Goal: Information Seeking & Learning: Learn about a topic

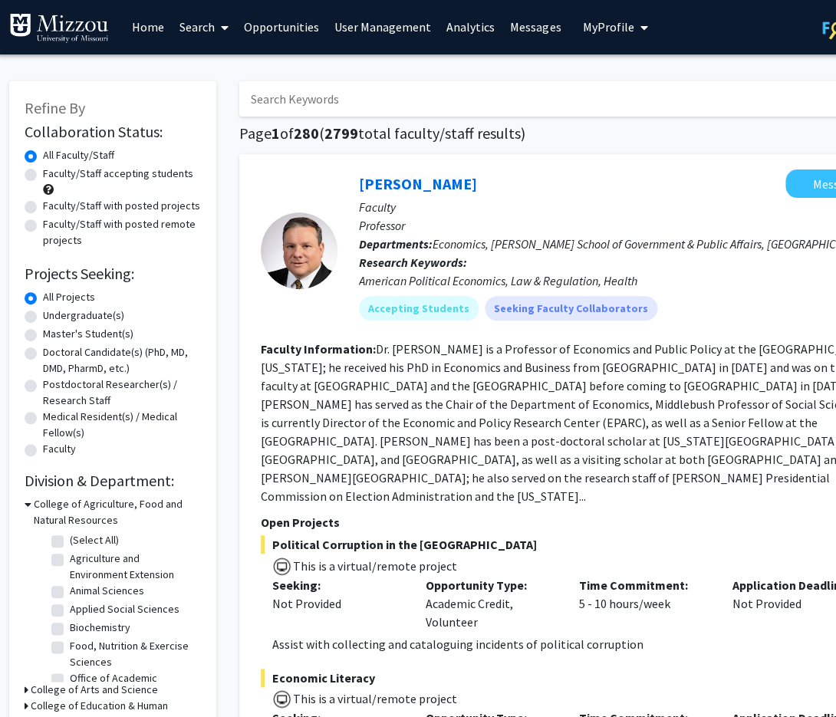
scroll to position [0, 2]
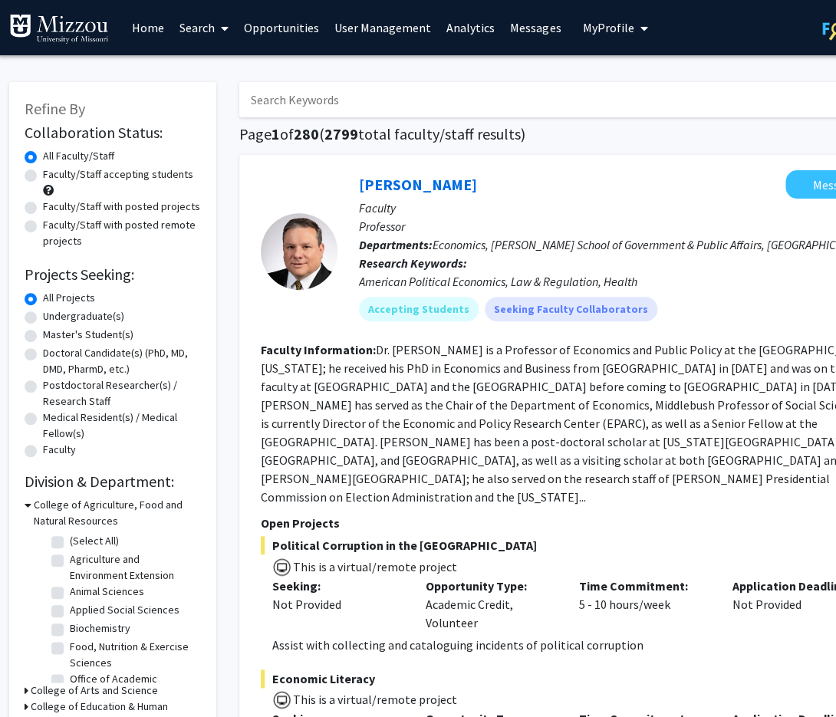
click at [468, 28] on link "Analytics" at bounding box center [470, 28] width 64 height 54
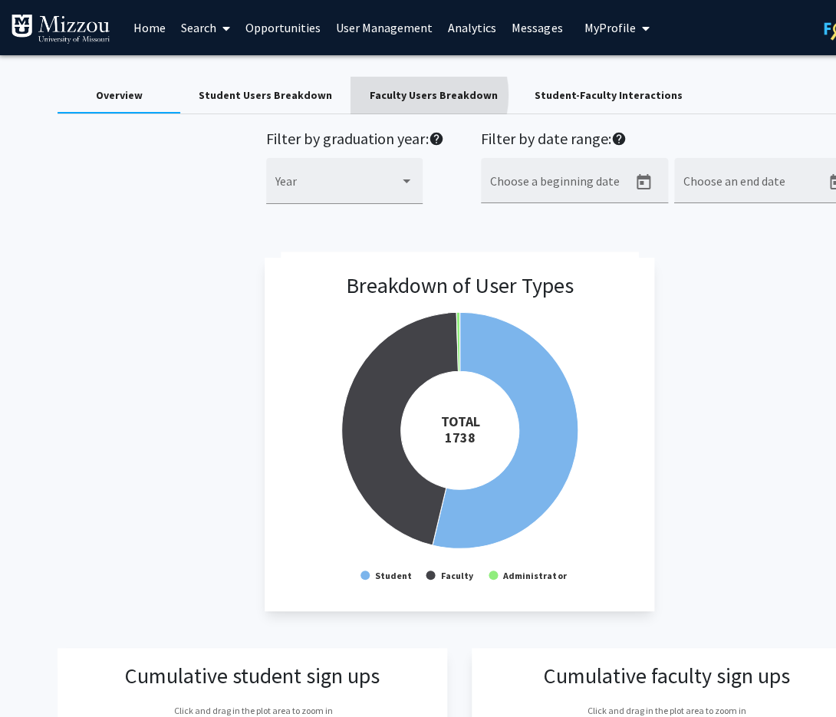
scroll to position [2, 1]
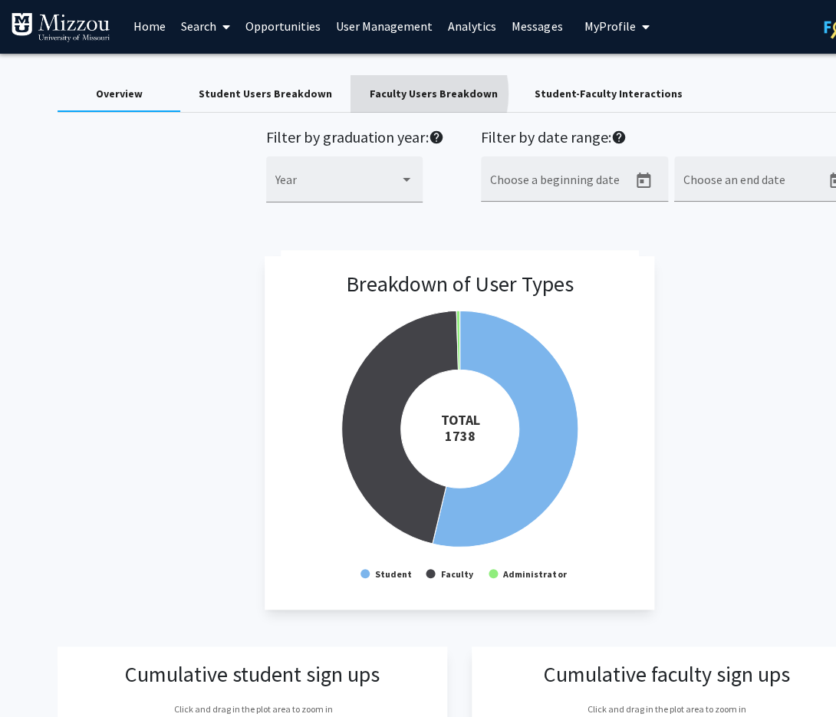
click at [392, 95] on div "Faculty Users Breakdown" at bounding box center [433, 94] width 128 height 16
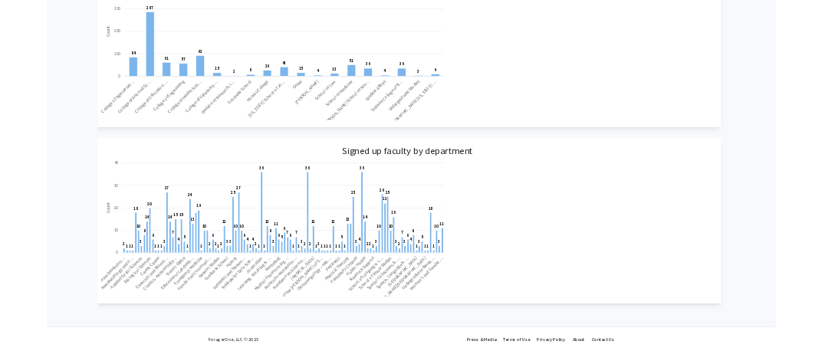
scroll to position [744, 0]
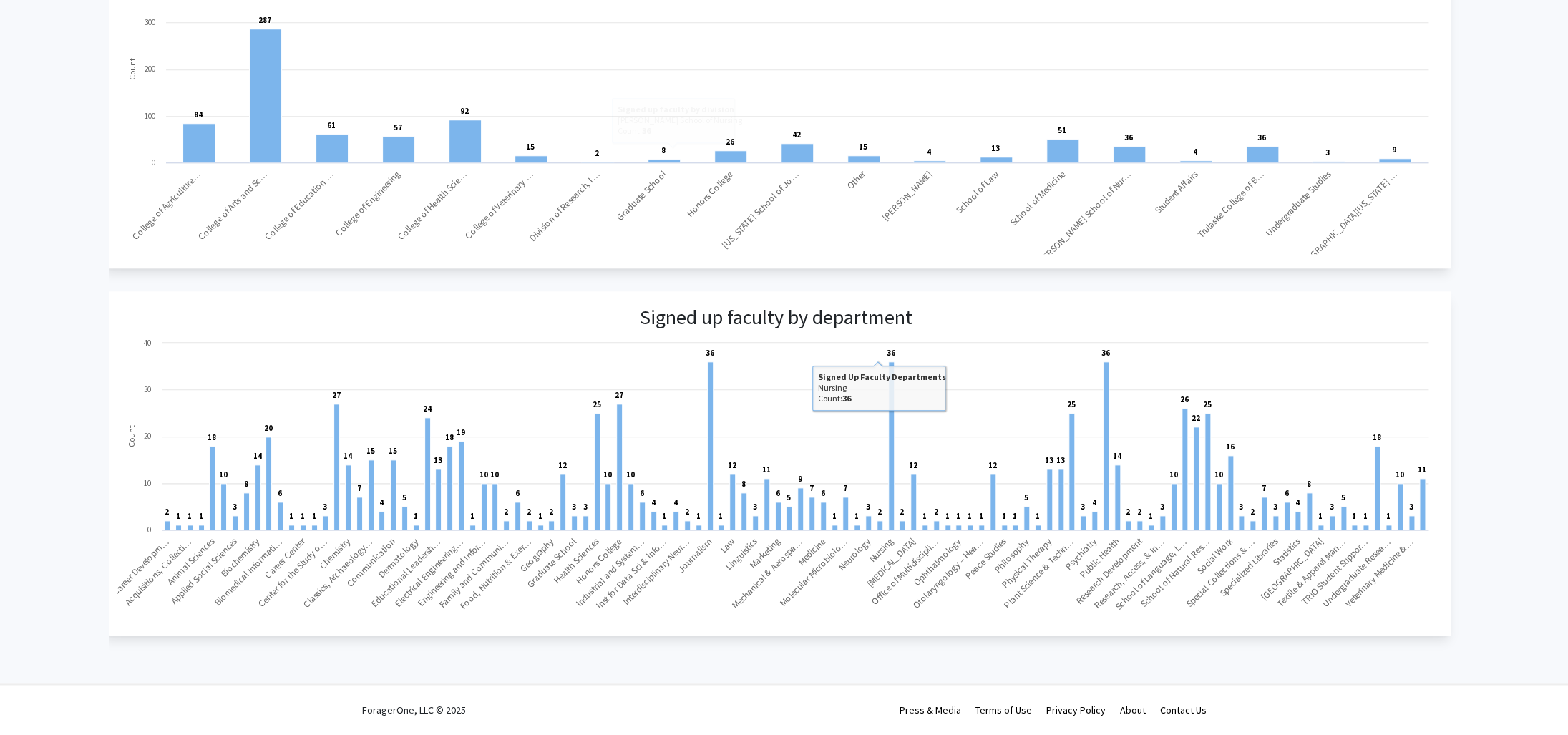
click at [779, 270] on div "Signed up faculty by division Created with Highcharts 9.3.3 Count 84 ​ 84 287 ​…" at bounding box center [776, 279] width 1348 height 713
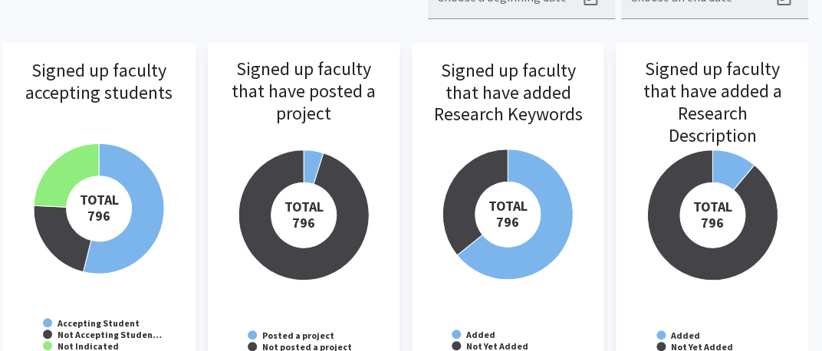
scroll to position [173, 55]
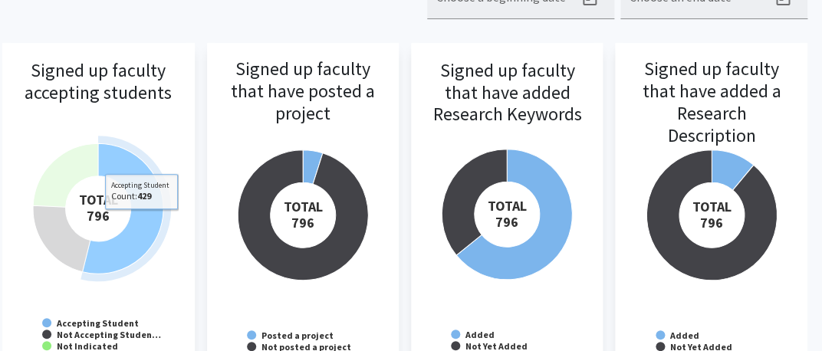
click at [152, 221] on icon at bounding box center [123, 208] width 80 height 130
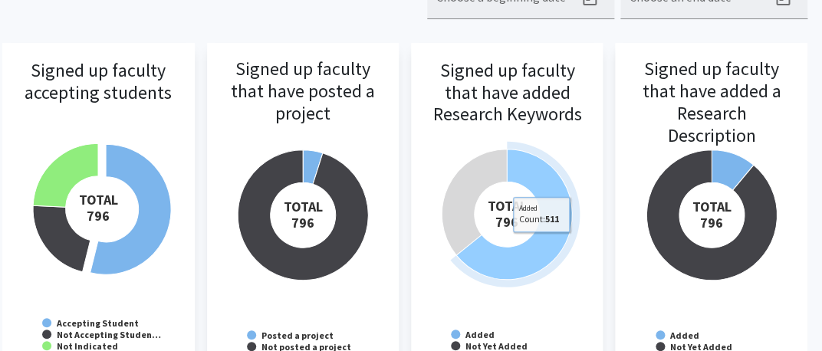
click at [541, 244] on icon at bounding box center [514, 214] width 116 height 130
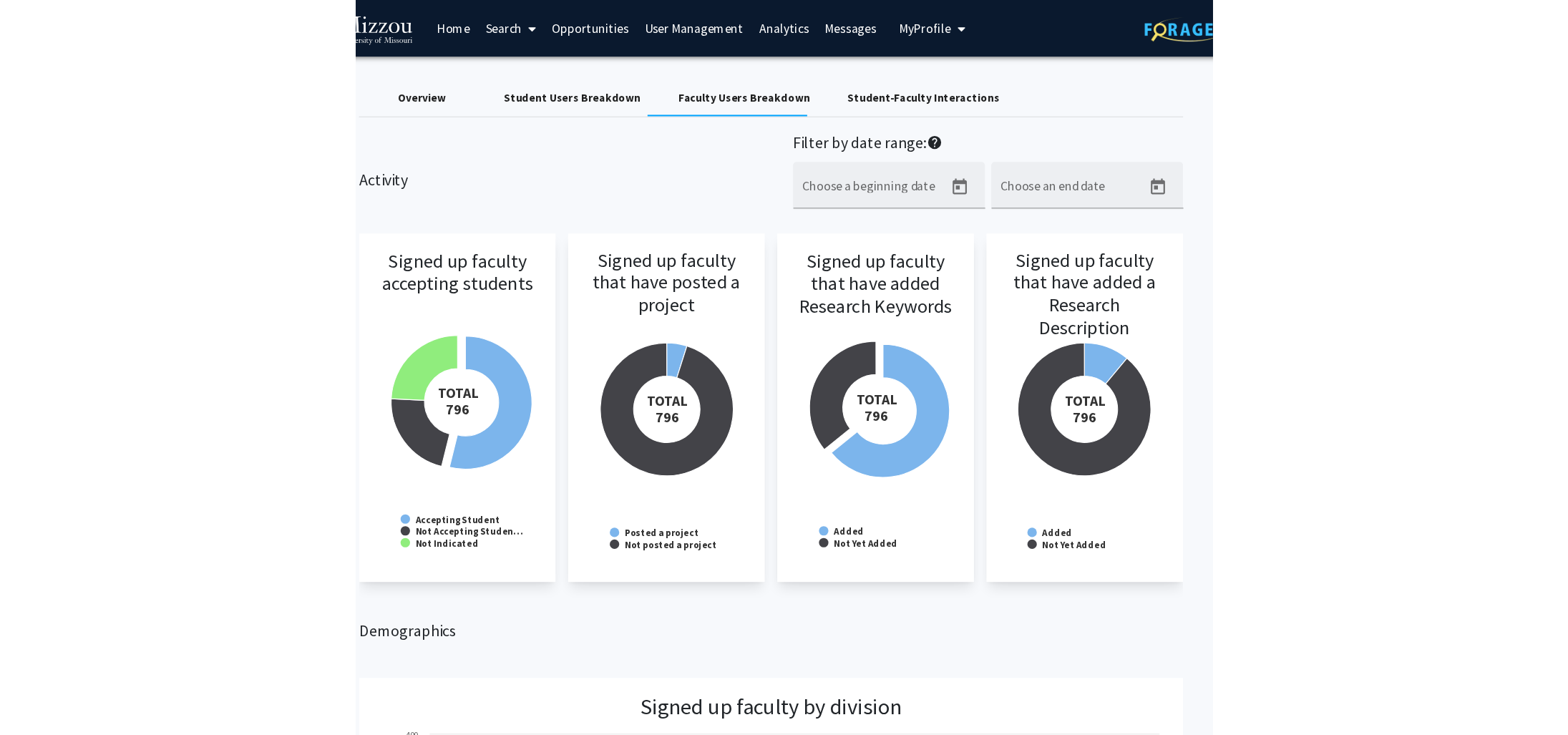
scroll to position [0, 0]
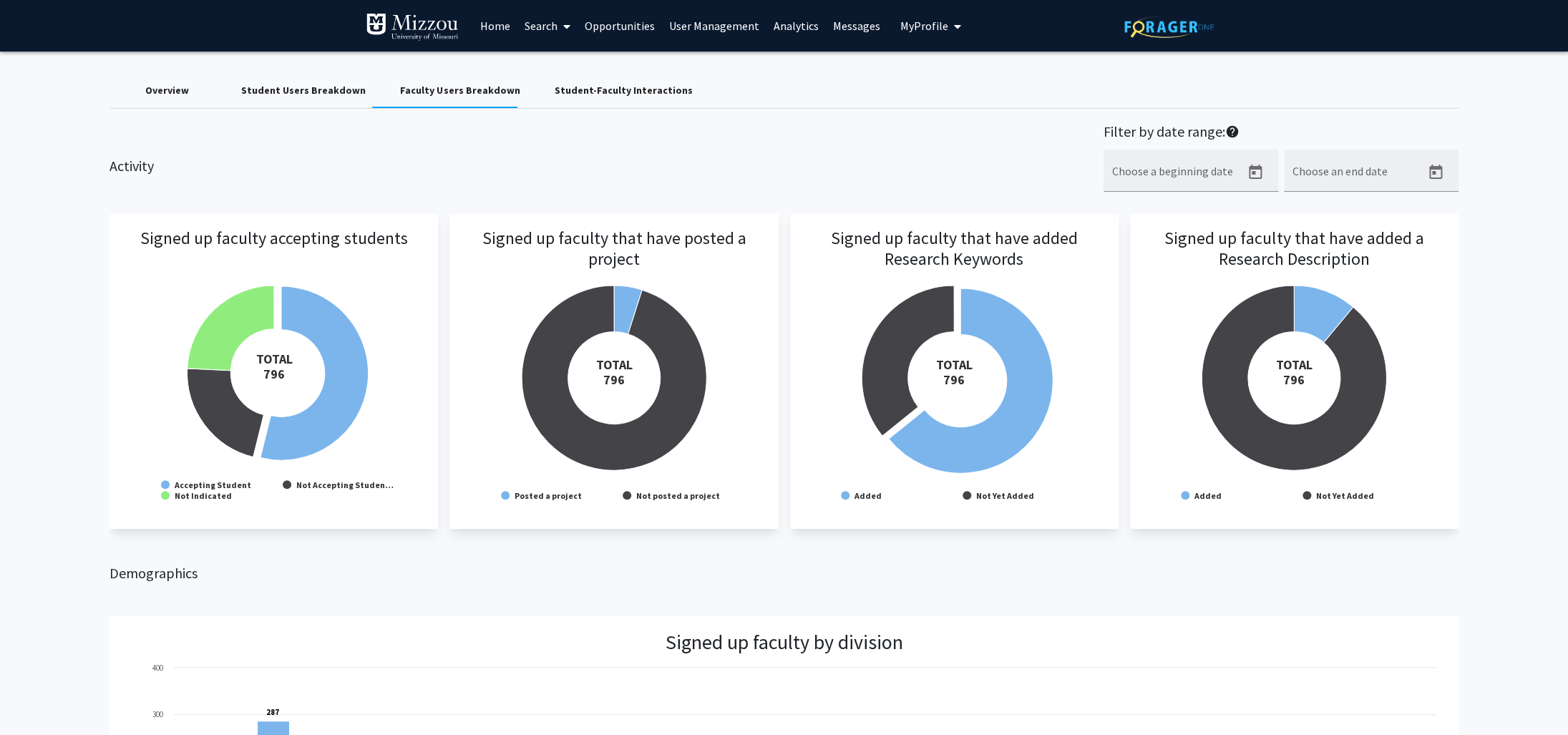
click at [779, 23] on link "Analytics" at bounding box center [796, 26] width 60 height 50
click at [580, 87] on div "Student-Faculty Interactions" at bounding box center [623, 91] width 138 height 15
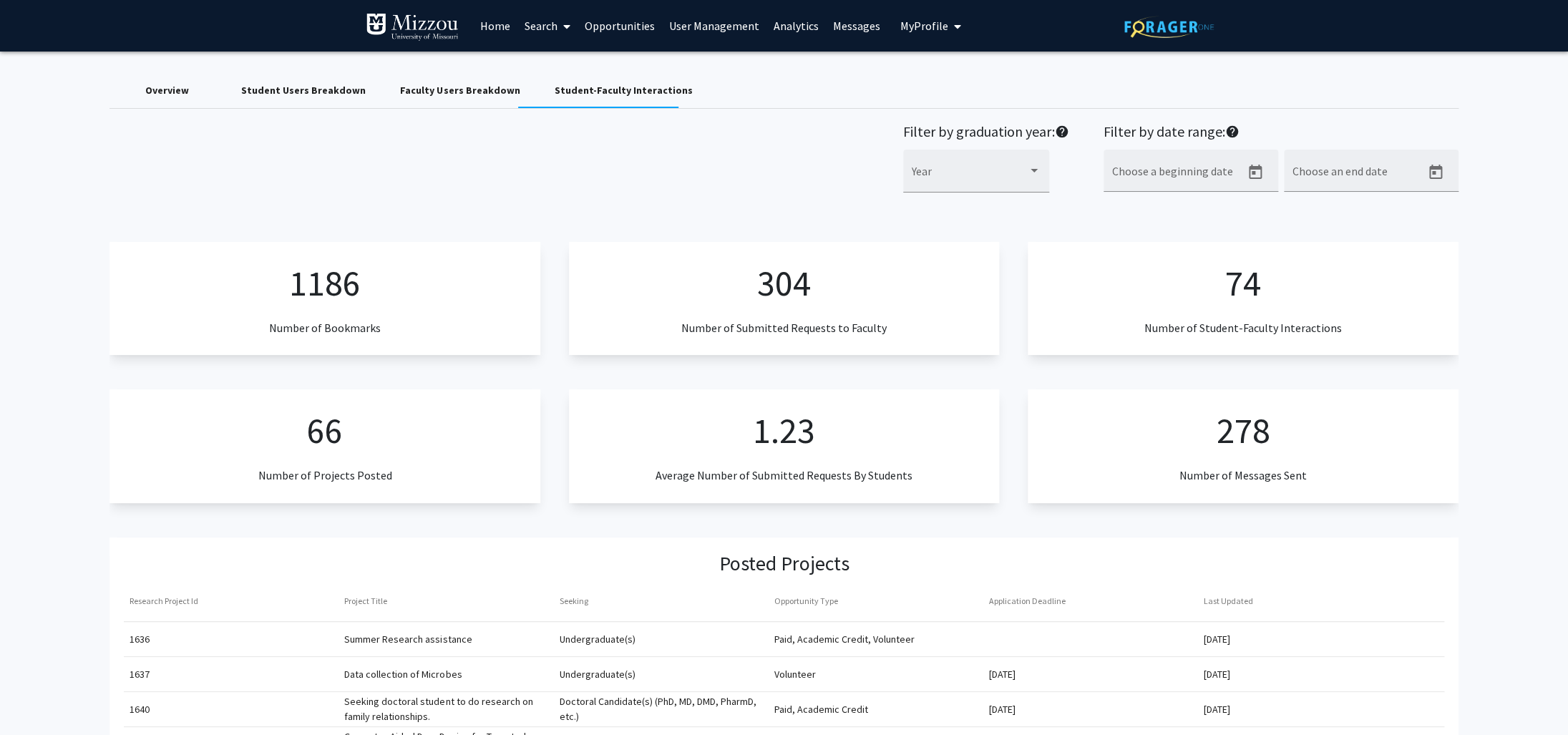
click at [498, 24] on link "Home" at bounding box center [496, 26] width 45 height 50
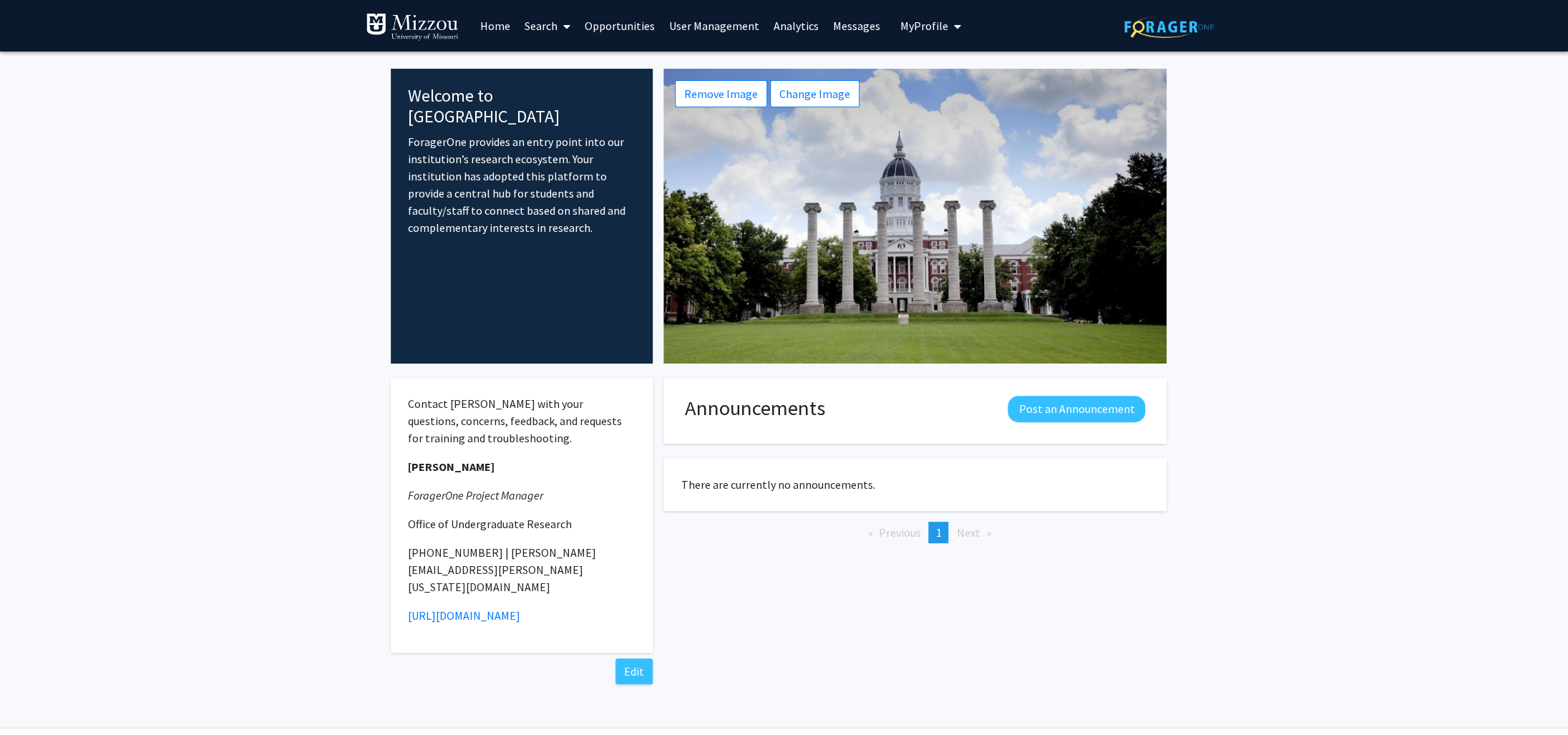
click at [557, 26] on link "Search" at bounding box center [547, 26] width 60 height 50
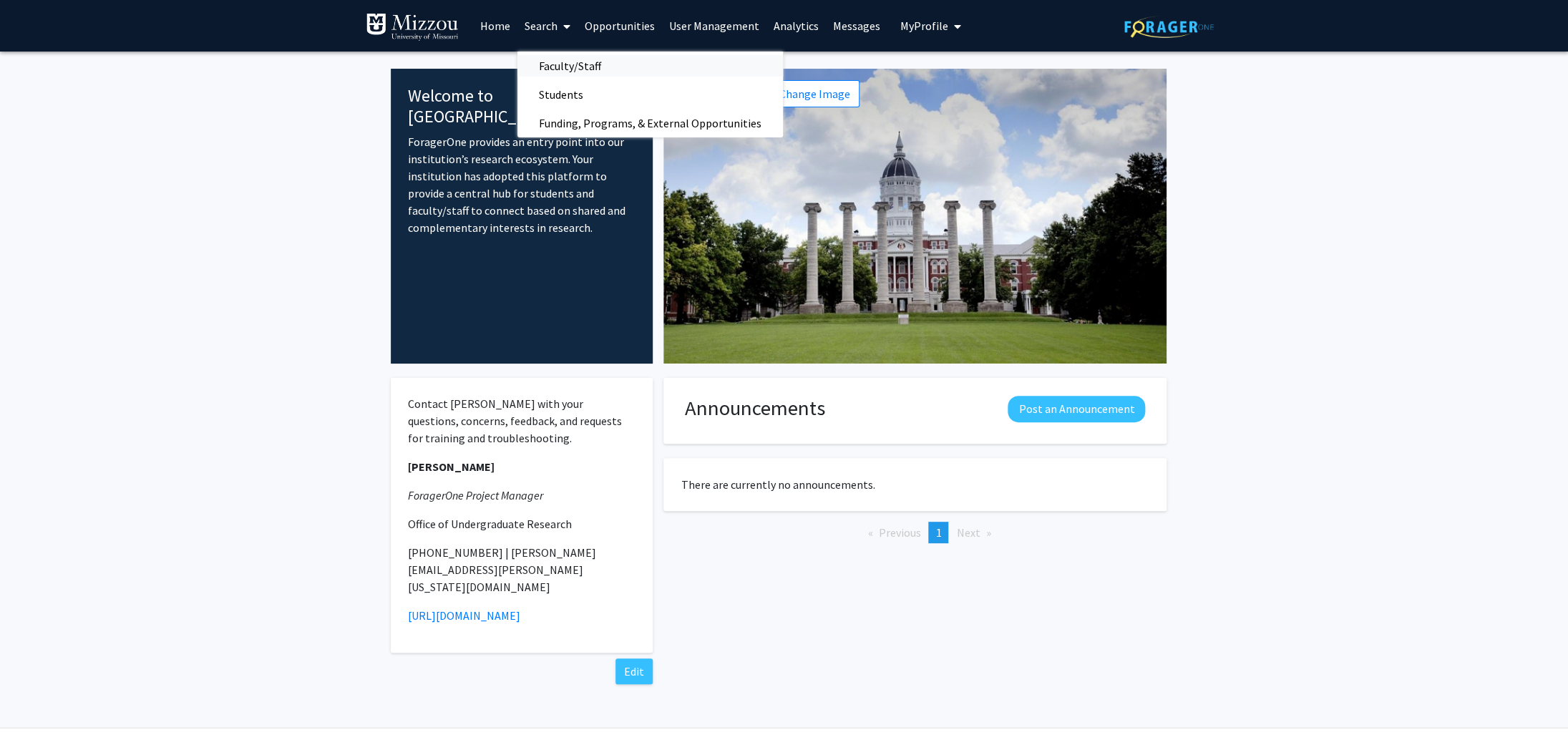
click at [554, 64] on span "Faculty/Staff" at bounding box center [569, 65] width 105 height 29
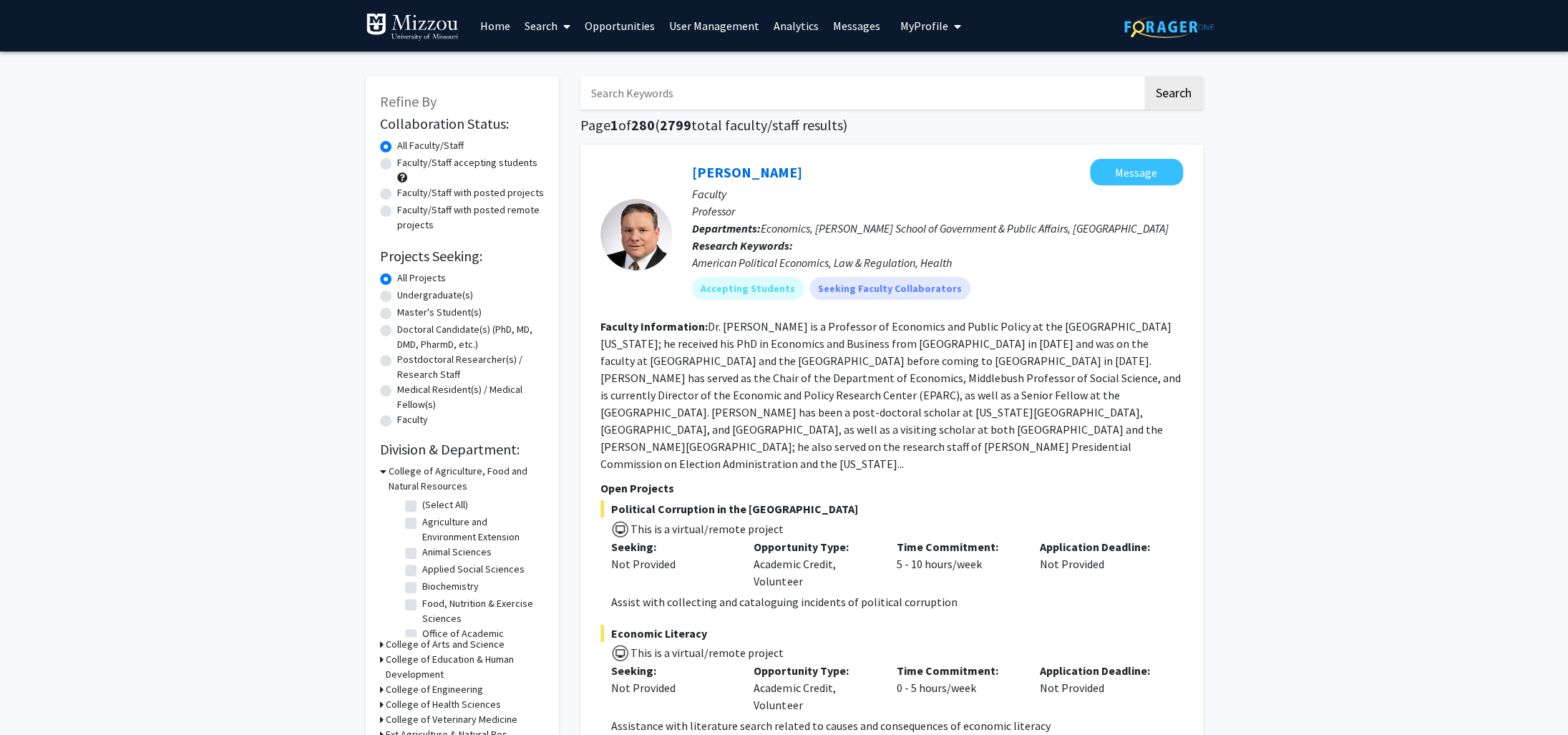
click at [380, 469] on icon at bounding box center [383, 472] width 7 height 15
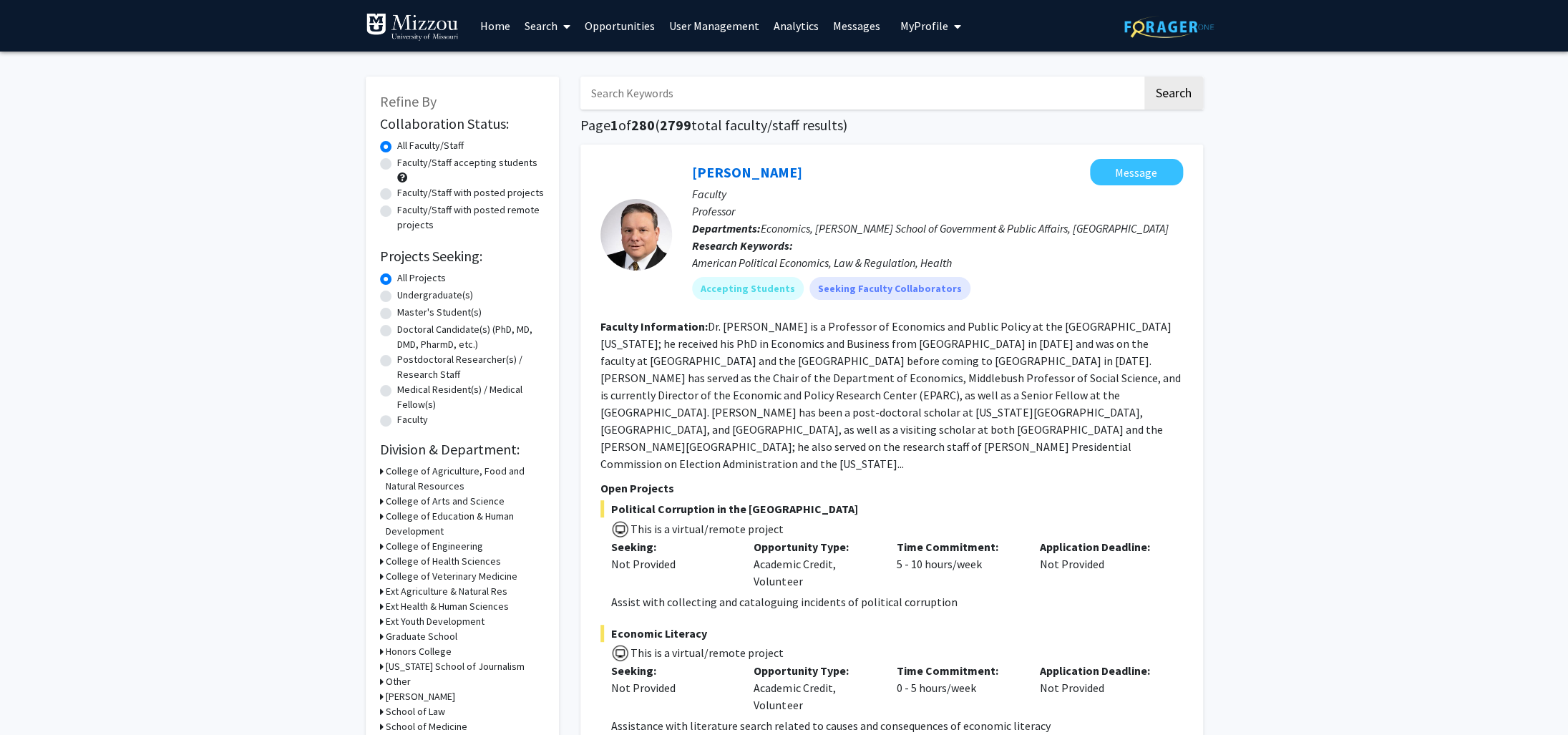
click at [382, 497] on icon at bounding box center [382, 502] width 4 height 15
click at [422, 520] on label "(Select All)" at bounding box center [444, 520] width 46 height 15
click at [422, 520] on input "(Select All)" at bounding box center [427, 517] width 9 height 9
checkbox input "true"
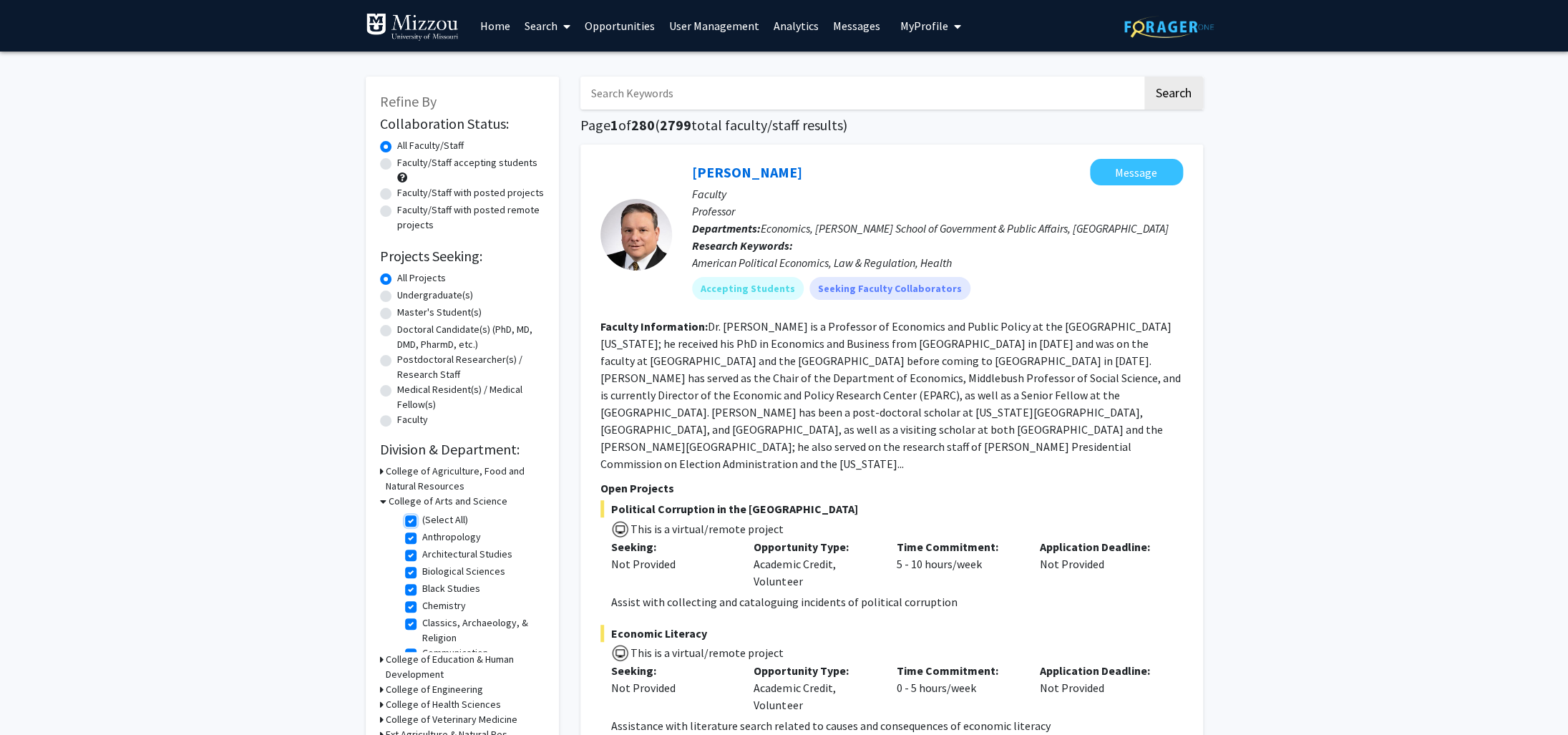
checkbox input "true"
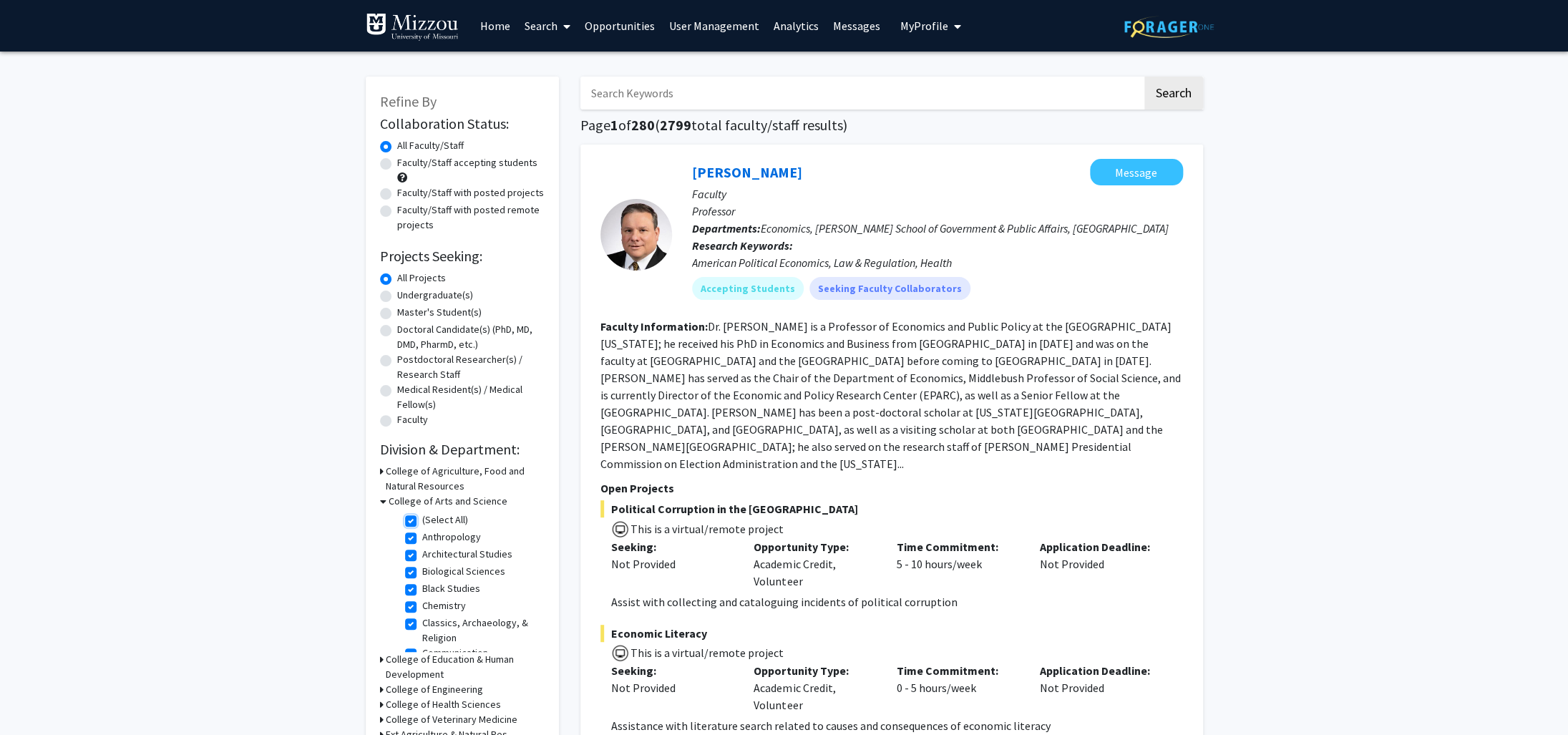
checkbox input "true"
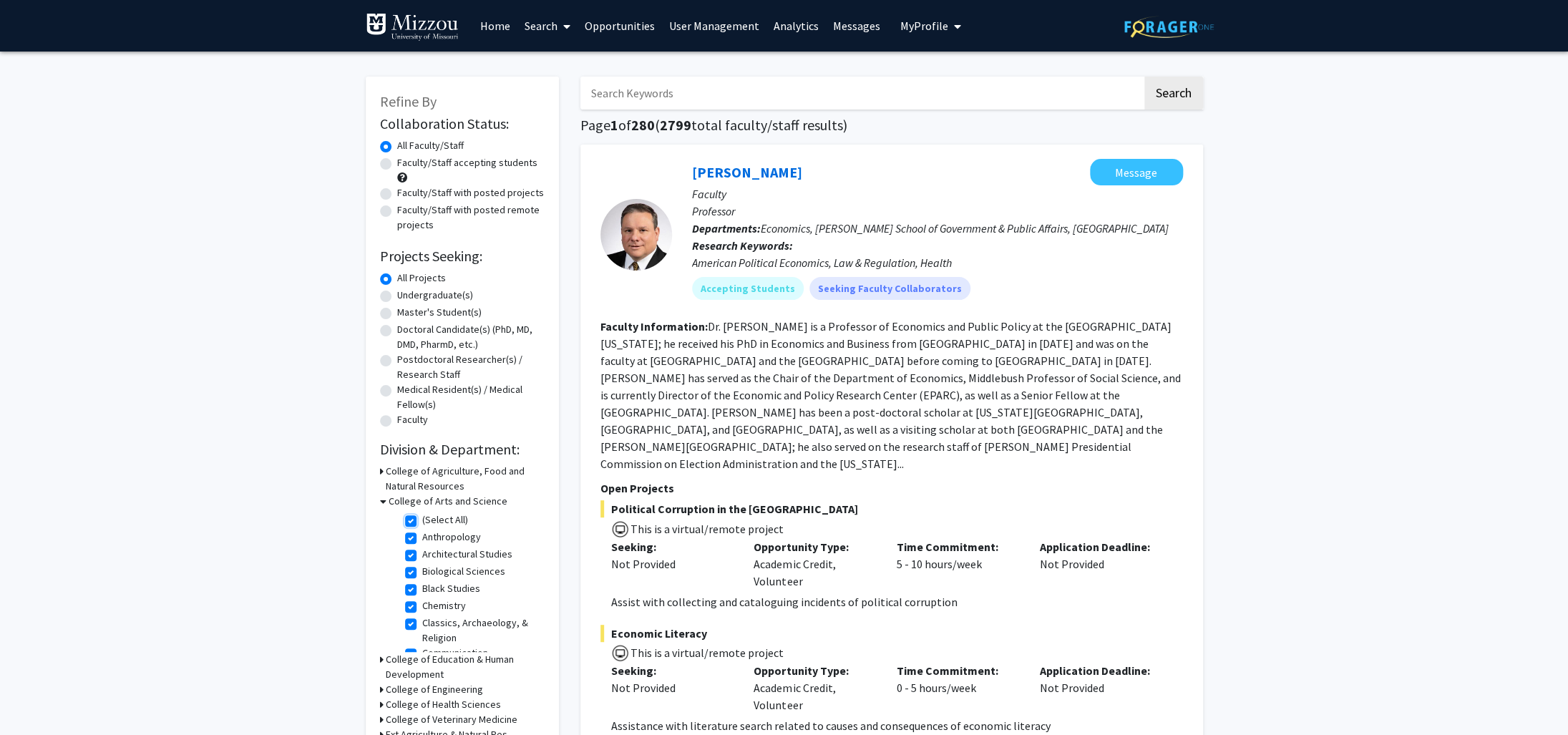
checkbox input "true"
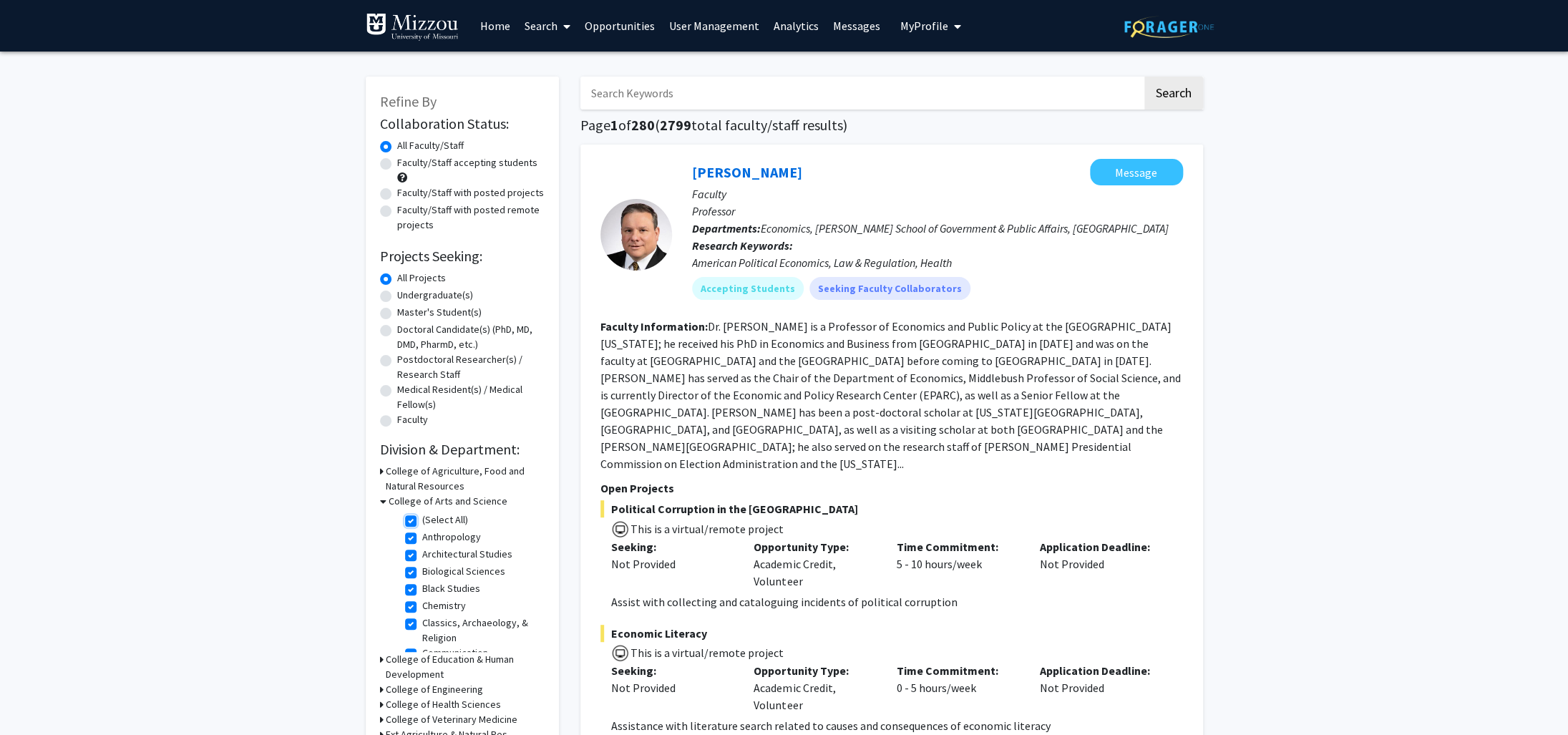
checkbox input "true"
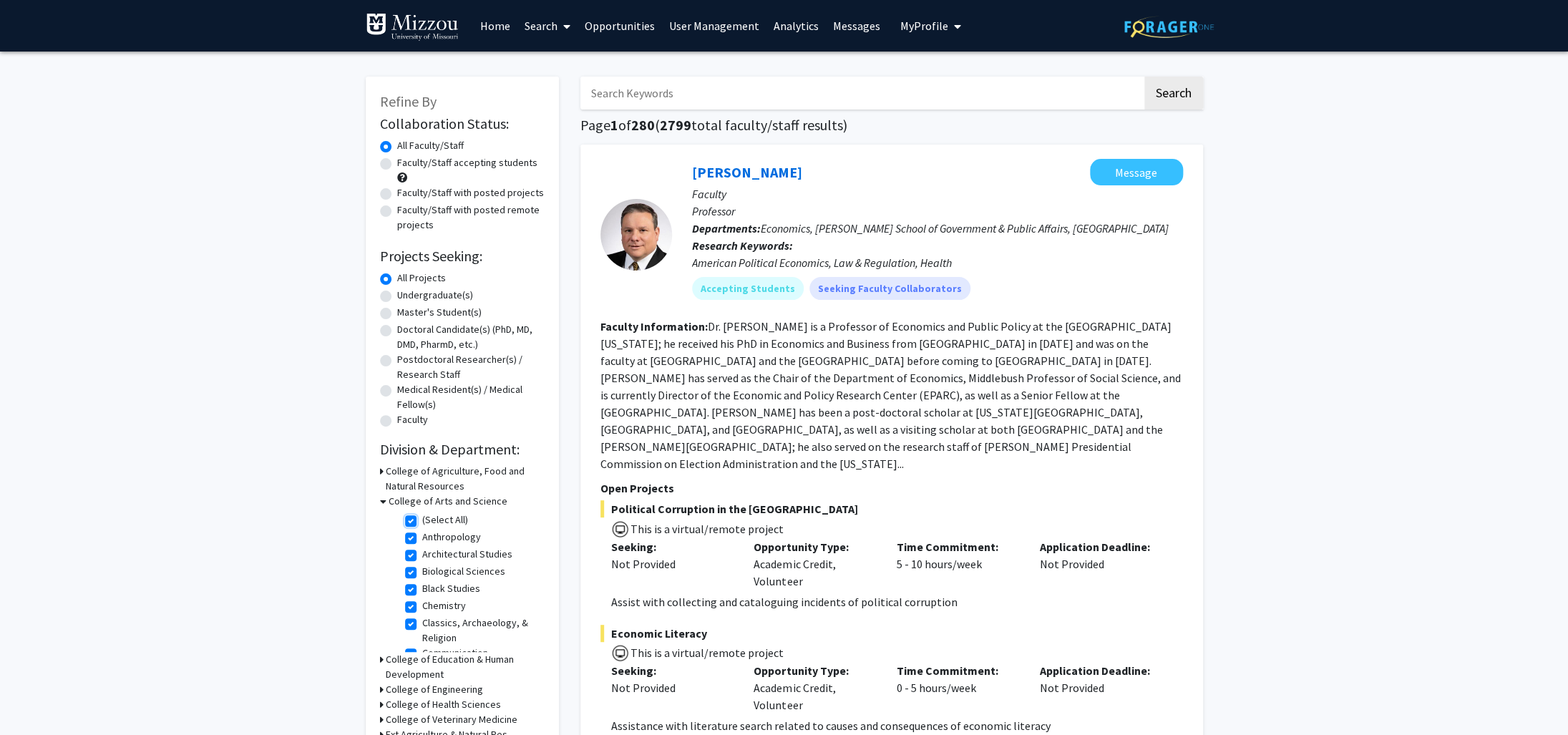
checkbox input "true"
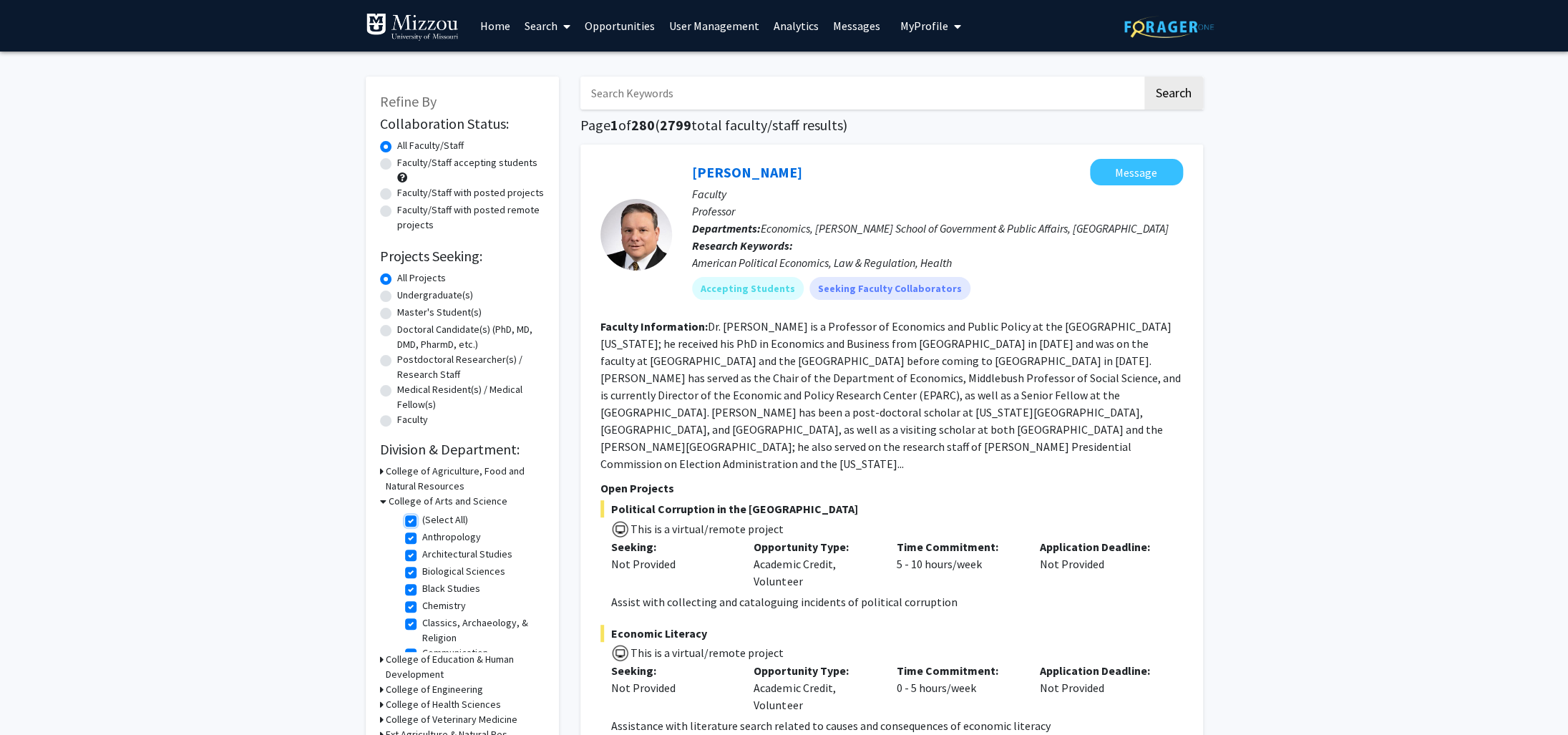
checkbox input "true"
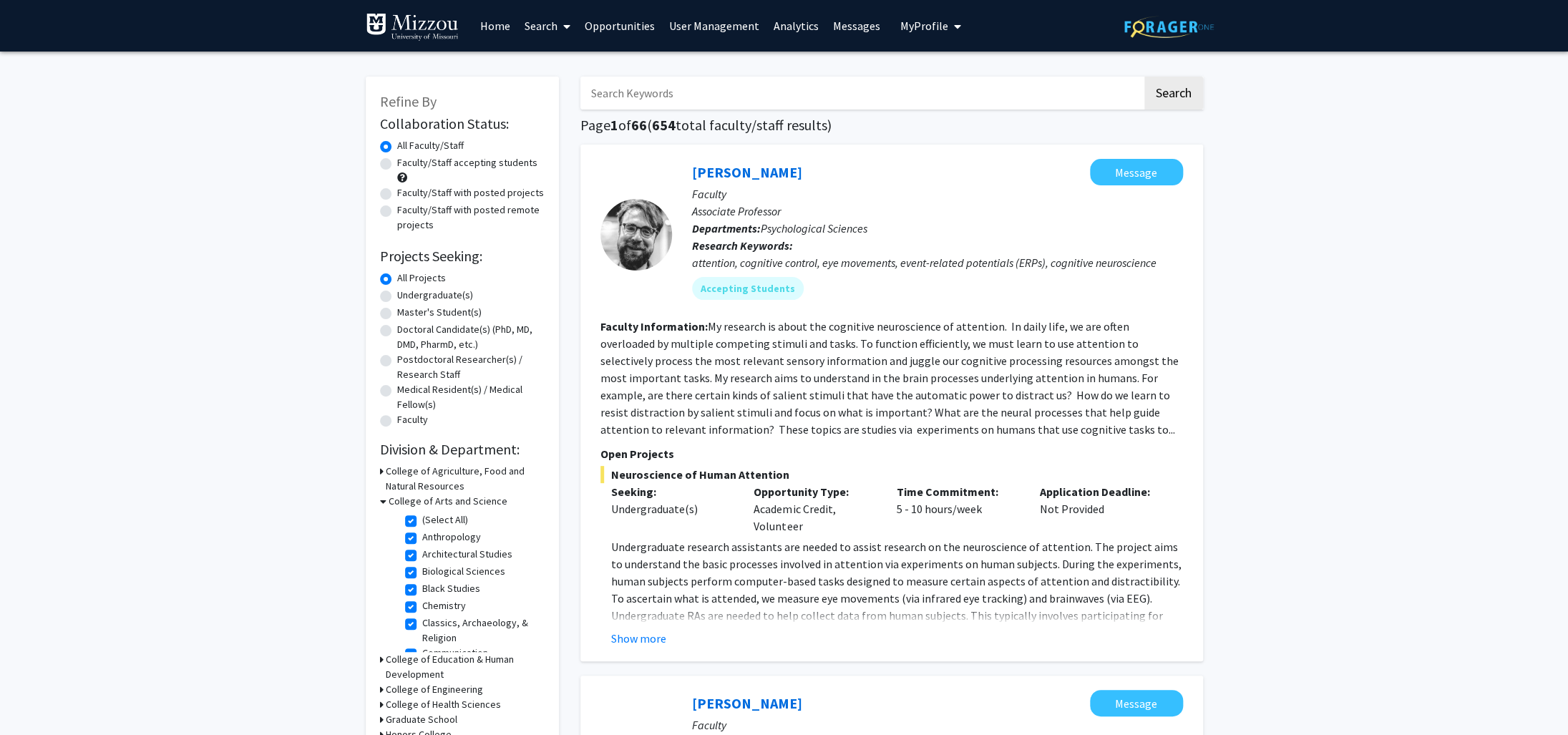
click at [397, 195] on label "Faculty/Staff with posted projects" at bounding box center [469, 193] width 147 height 15
click at [397, 195] on input "Faculty/Staff with posted projects" at bounding box center [401, 191] width 9 height 9
radio input "true"
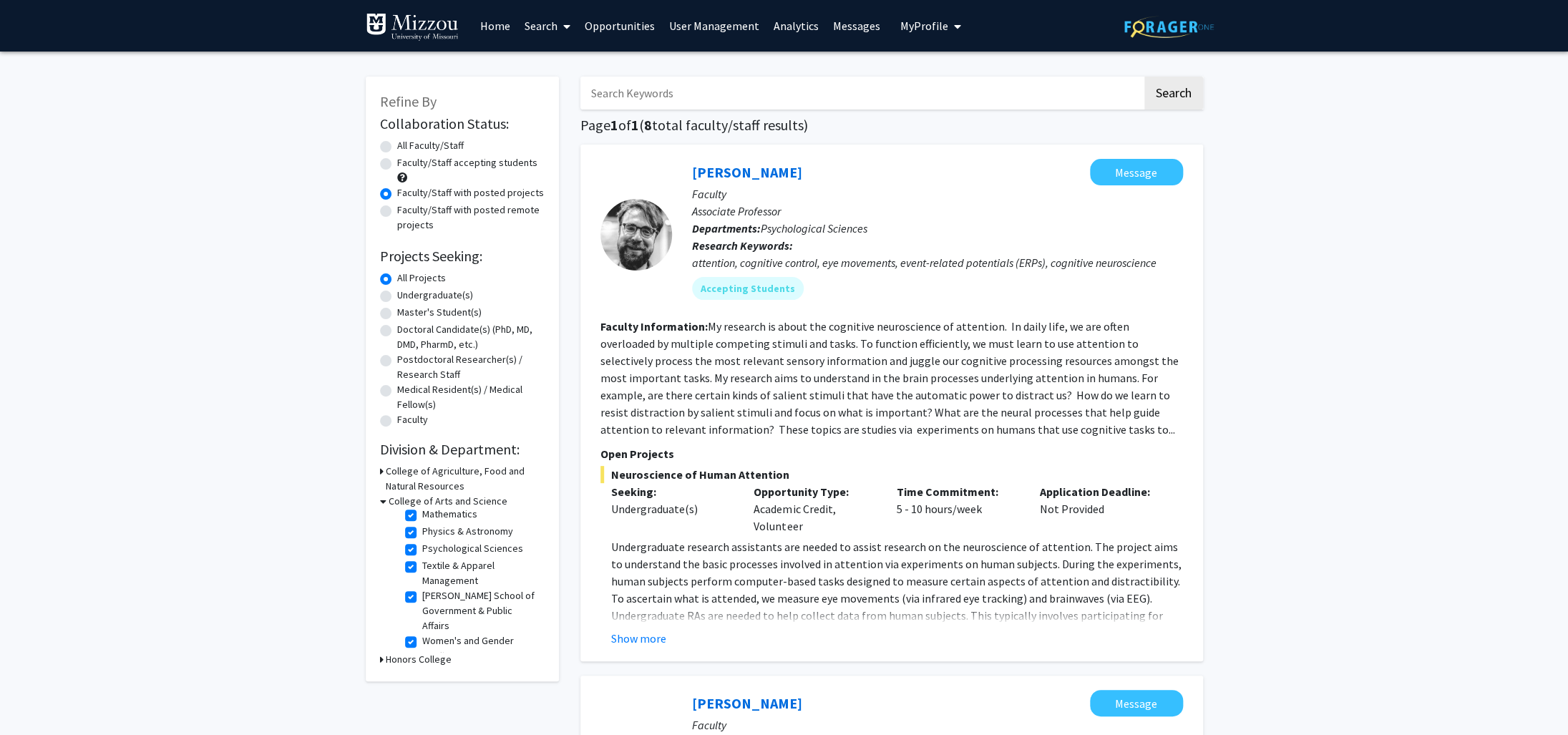
click at [397, 191] on label "Faculty/Staff with posted projects" at bounding box center [469, 193] width 147 height 15
click at [397, 191] on input "Faculty/Staff with posted projects" at bounding box center [401, 191] width 9 height 9
click at [397, 216] on label "Faculty/Staff with posted remote projects" at bounding box center [470, 218] width 147 height 30
click at [397, 212] on input "Faculty/Staff with posted remote projects" at bounding box center [401, 207] width 9 height 9
radio input "true"
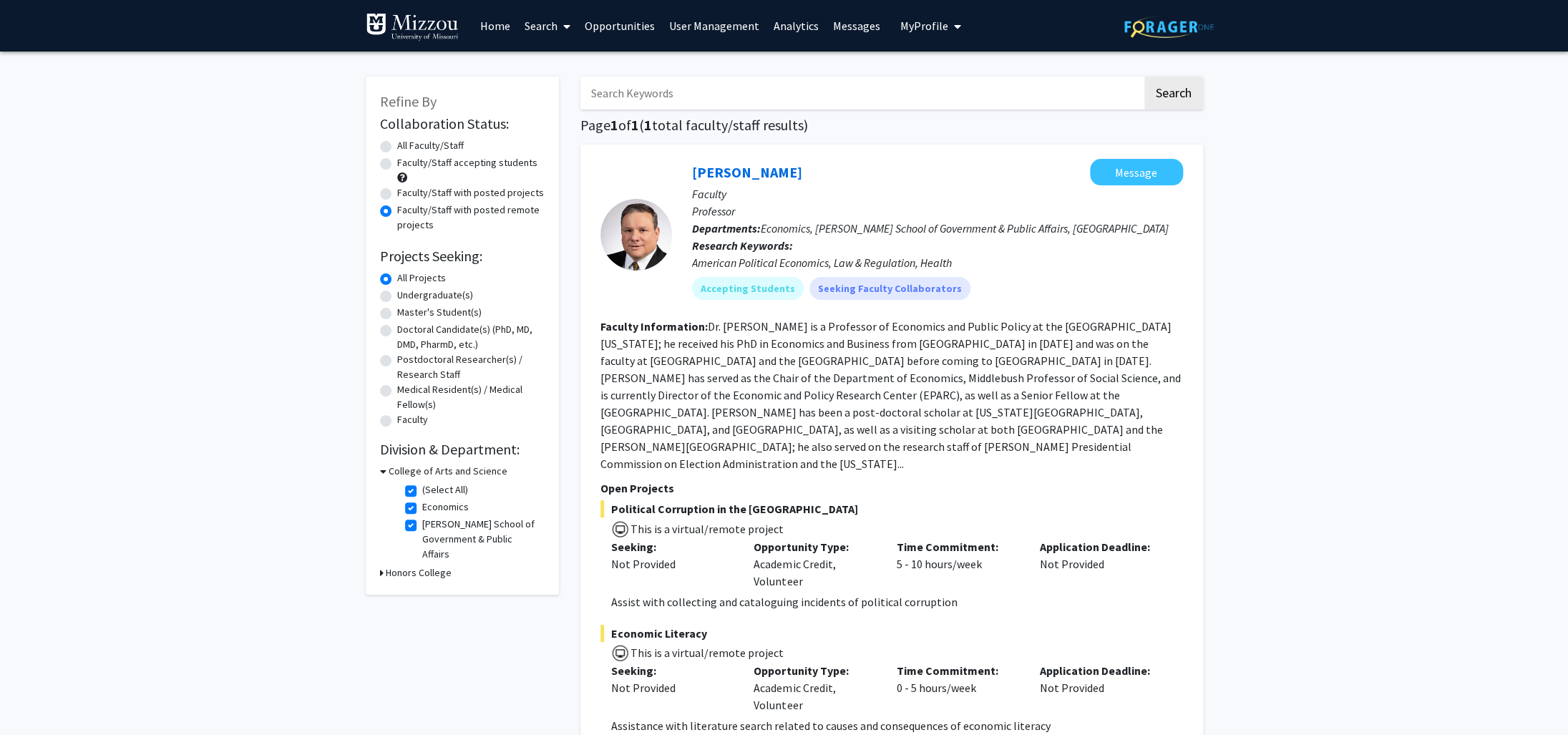
click at [397, 191] on label "Faculty/Staff with posted projects" at bounding box center [469, 193] width 147 height 15
click at [397, 191] on input "Faculty/Staff with posted projects" at bounding box center [401, 191] width 9 height 9
radio input "true"
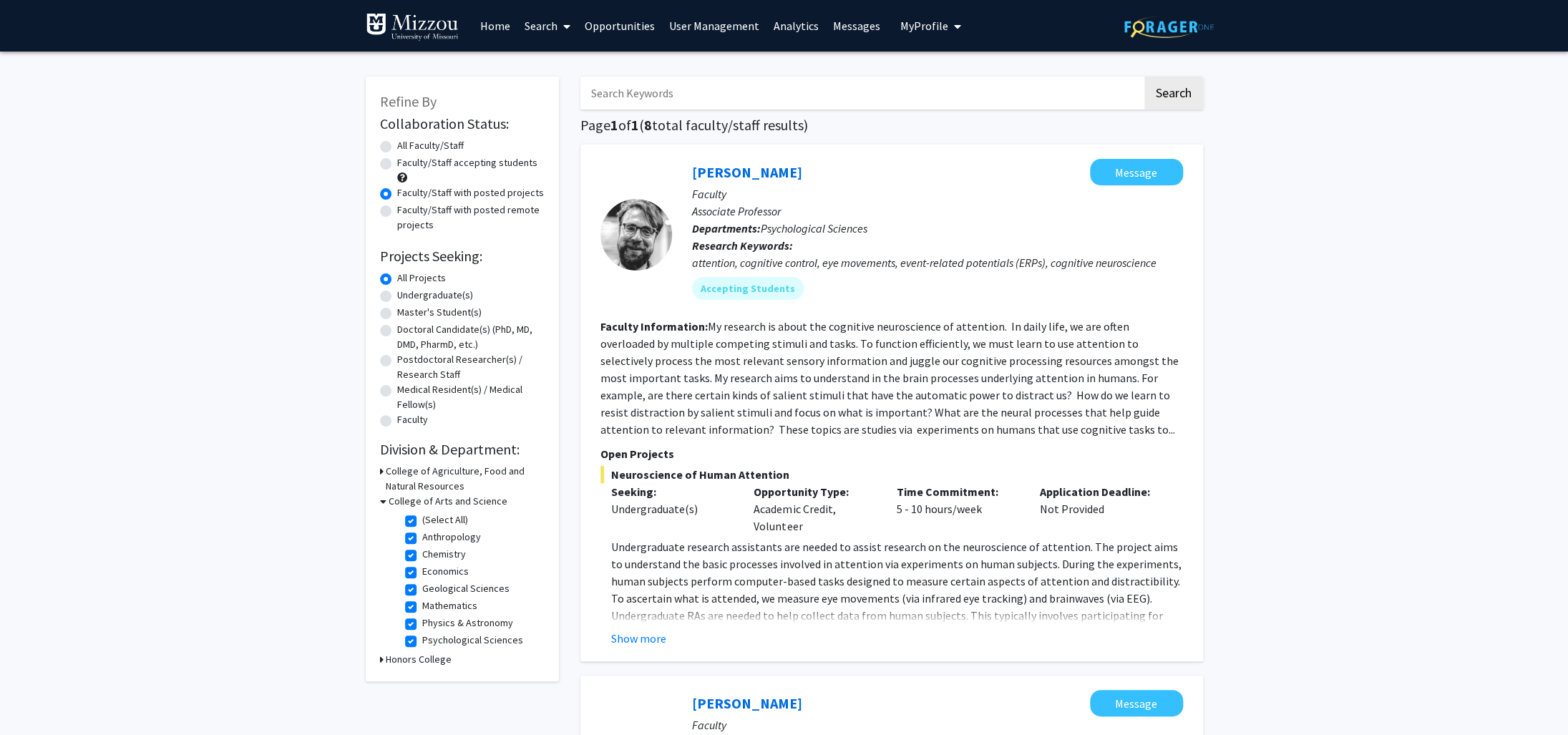
click at [422, 522] on label "(Select All)" at bounding box center [444, 520] width 46 height 15
click at [422, 522] on input "(Select All)" at bounding box center [427, 517] width 9 height 9
checkbox input "false"
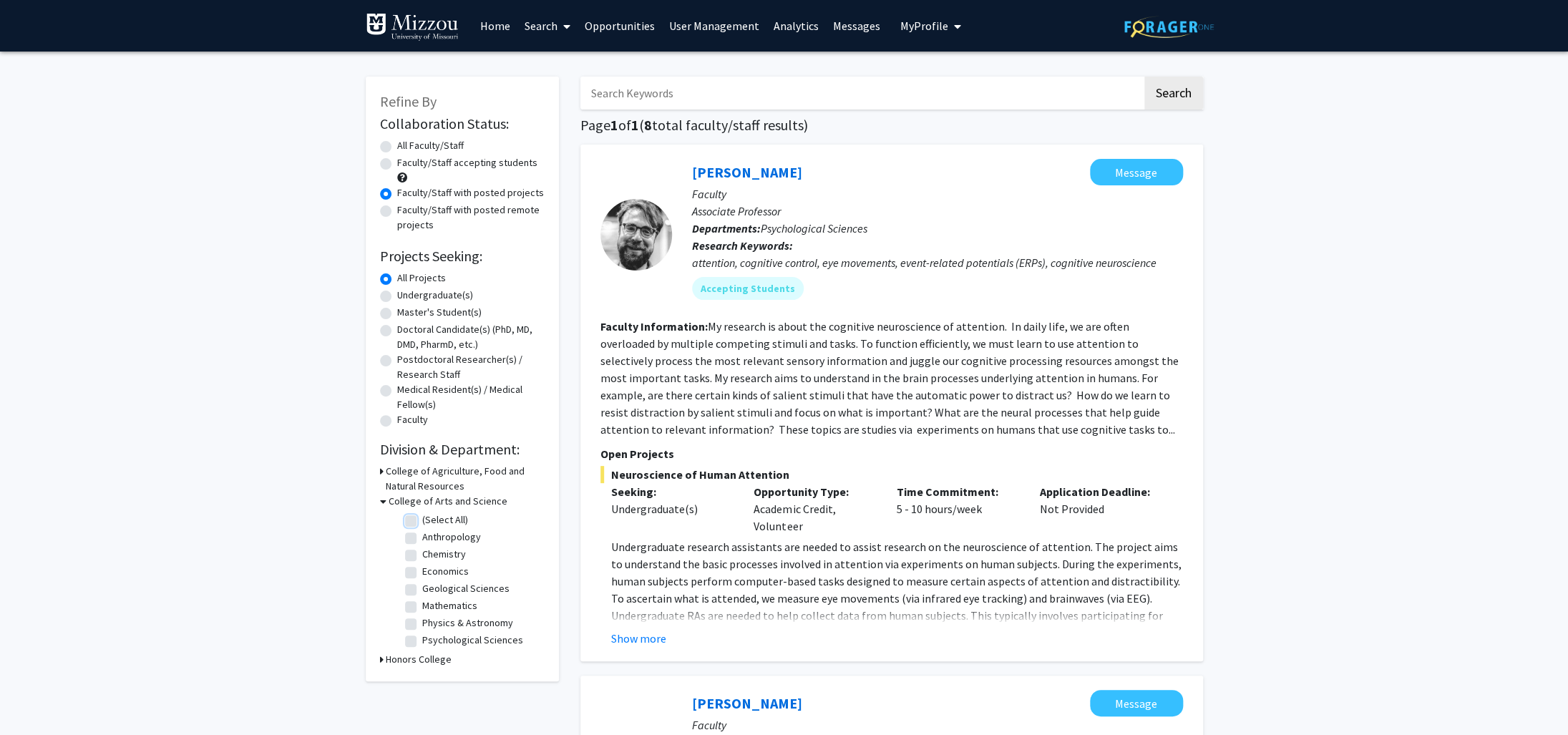
checkbox input "false"
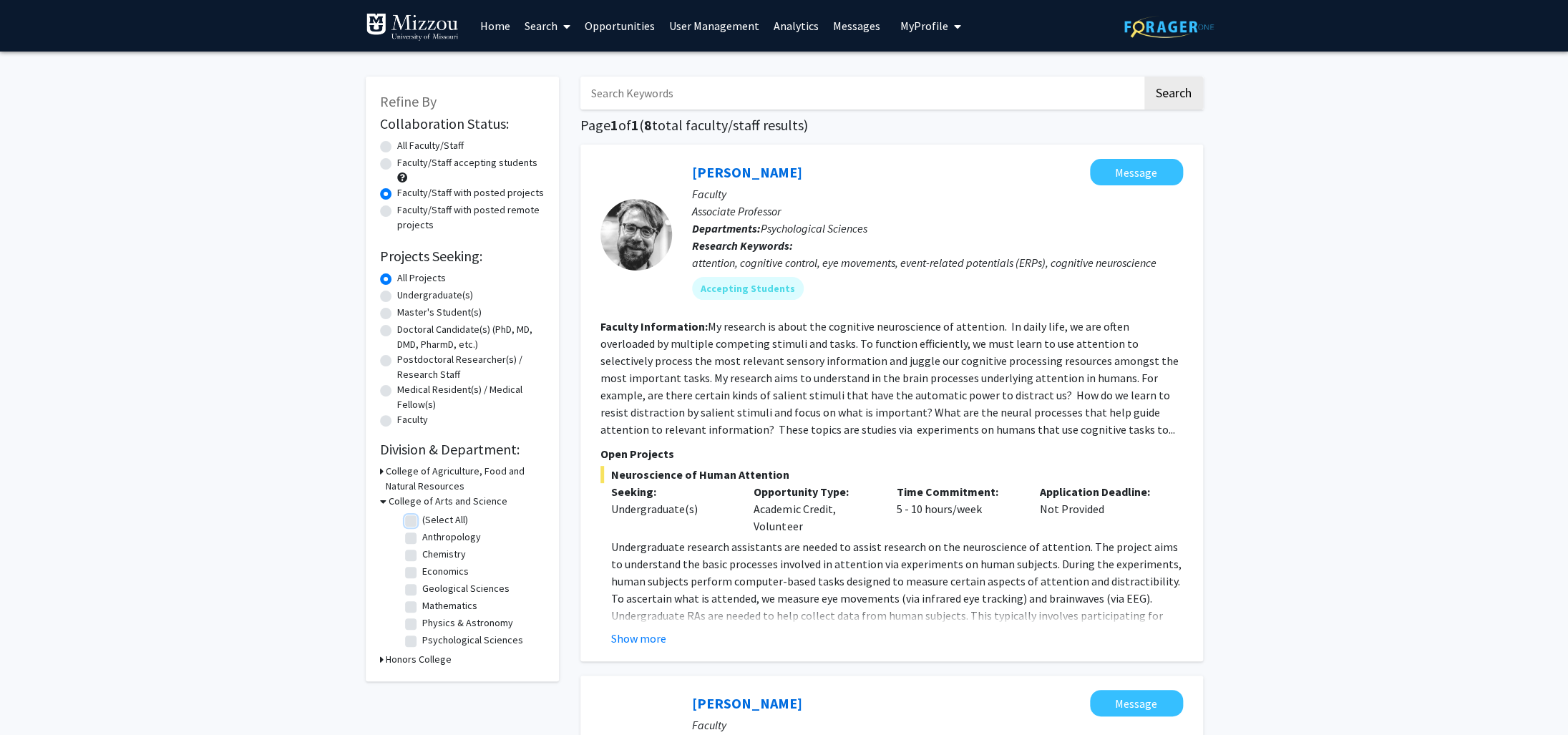
checkbox input "false"
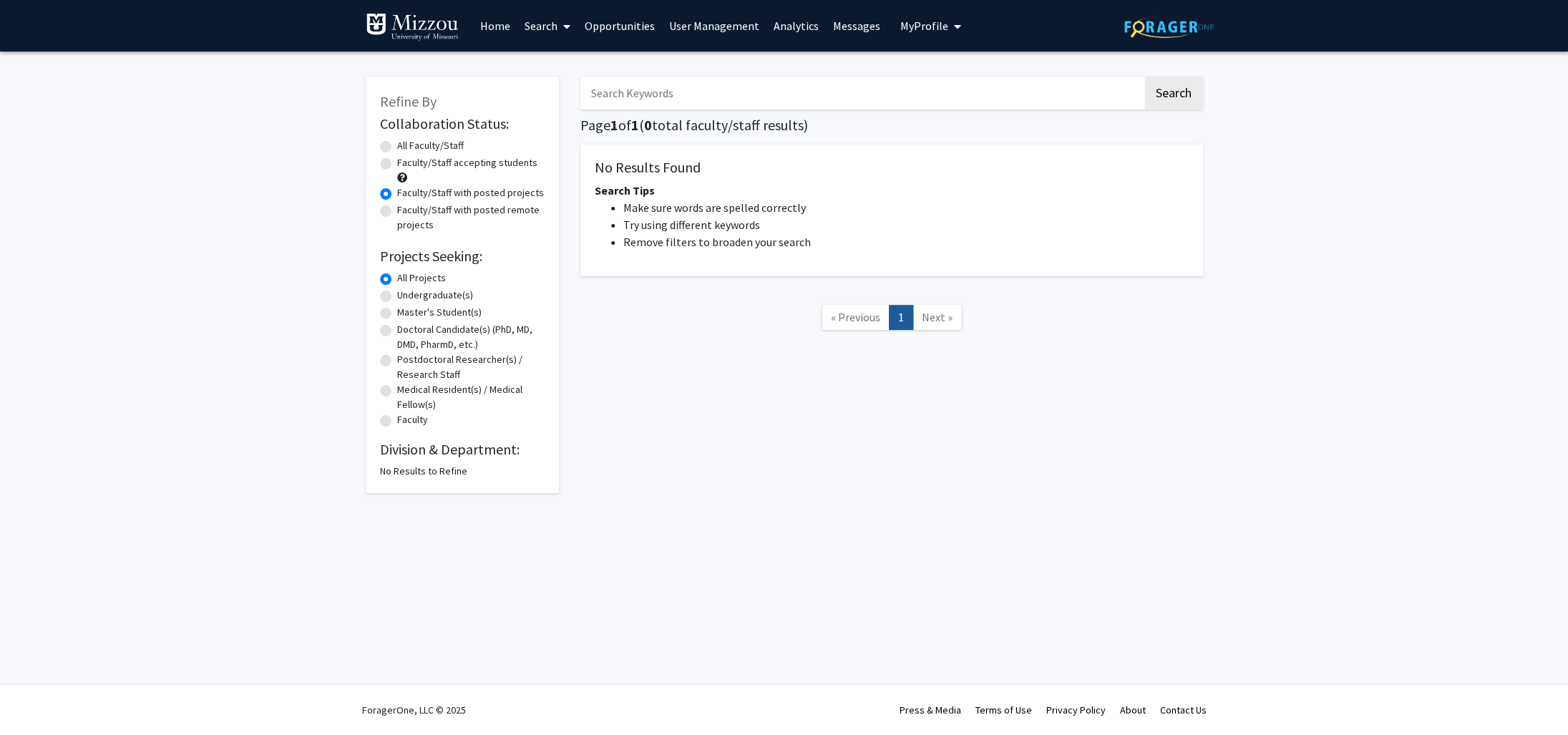
click at [552, 23] on link "Search" at bounding box center [547, 26] width 60 height 50
click at [554, 67] on span "Faculty/Staff" at bounding box center [569, 65] width 105 height 29
radio input "true"
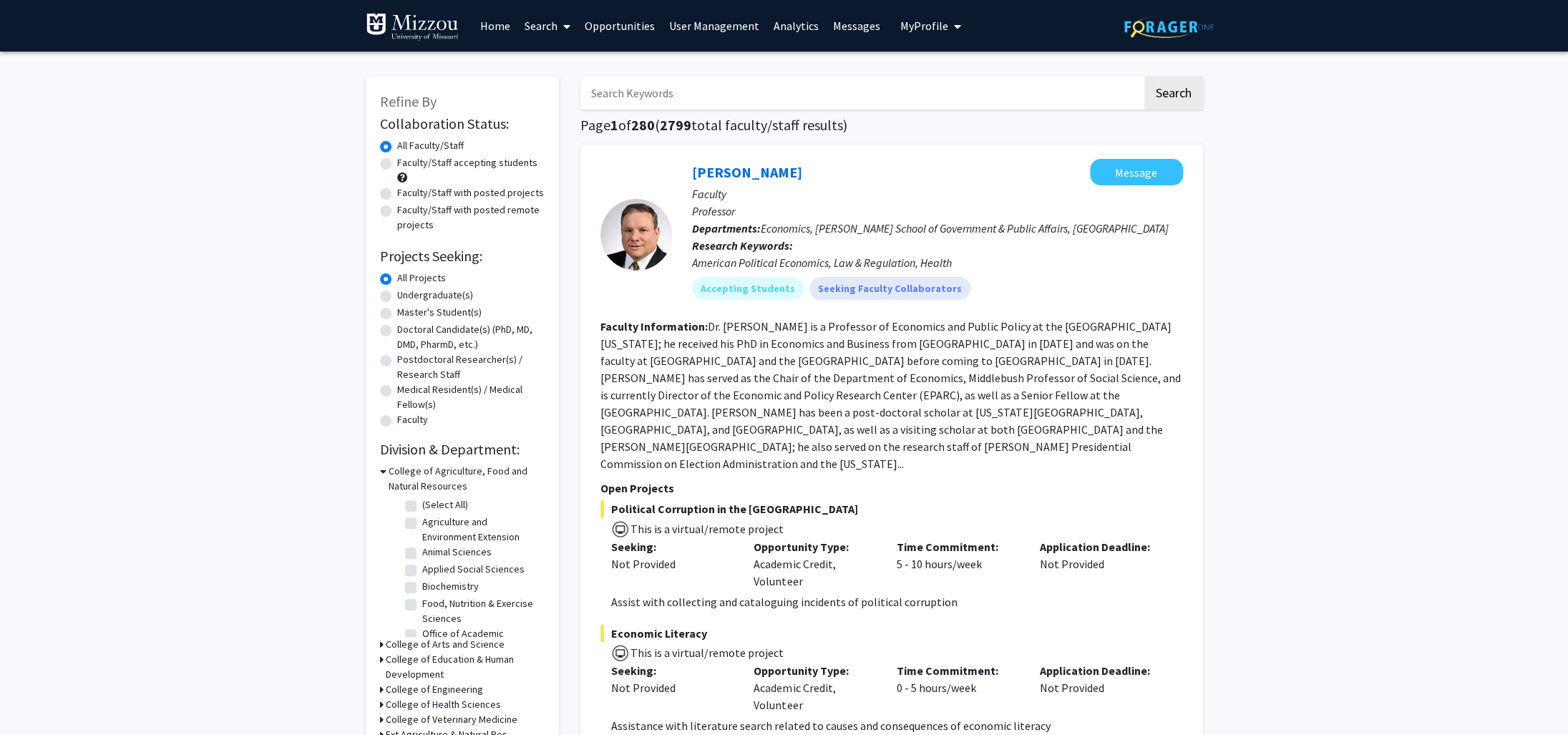
click at [397, 195] on label "Faculty/Staff with posted projects" at bounding box center [469, 193] width 147 height 15
click at [397, 195] on input "Faculty/Staff with posted projects" at bounding box center [401, 191] width 9 height 9
radio input "true"
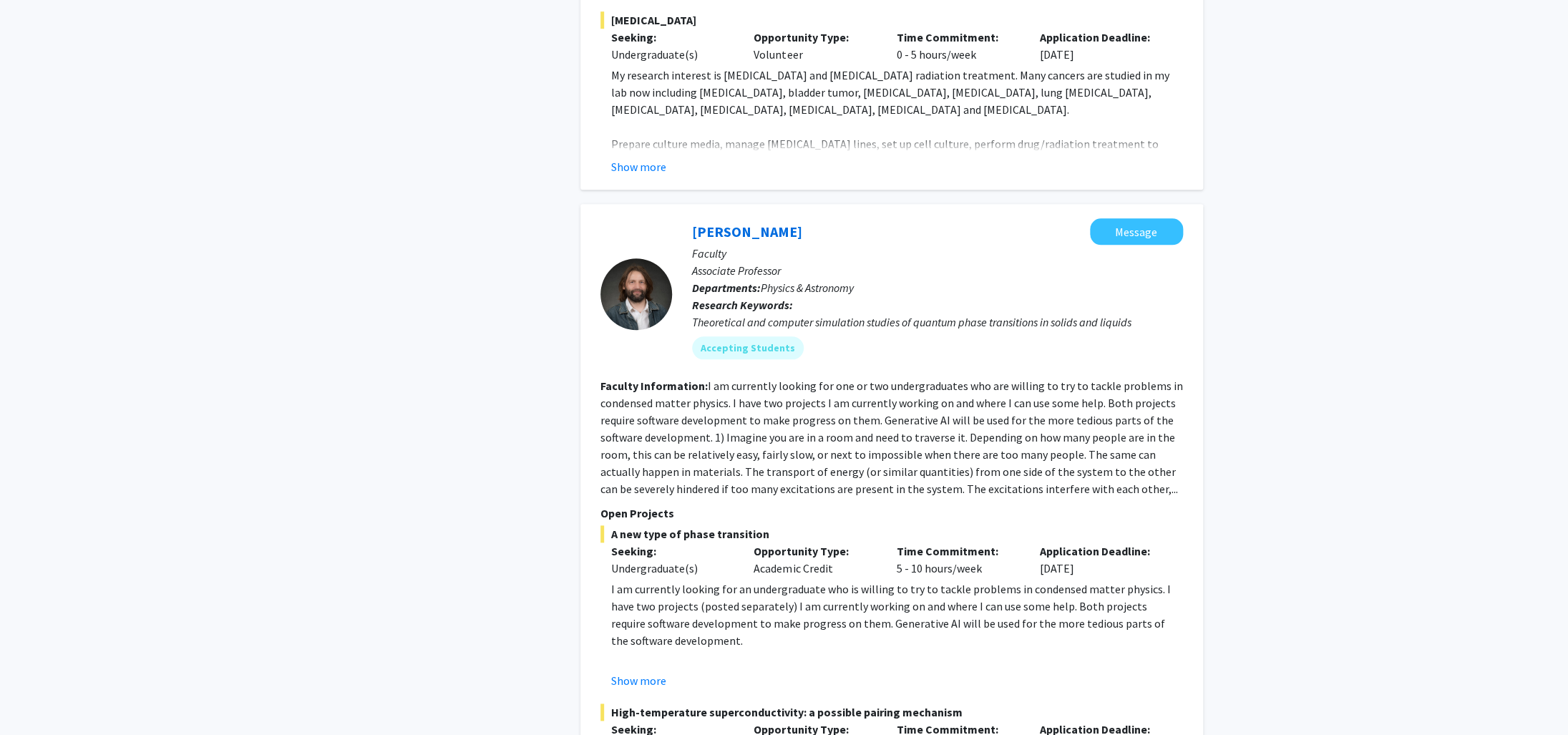
scroll to position [7110, 0]
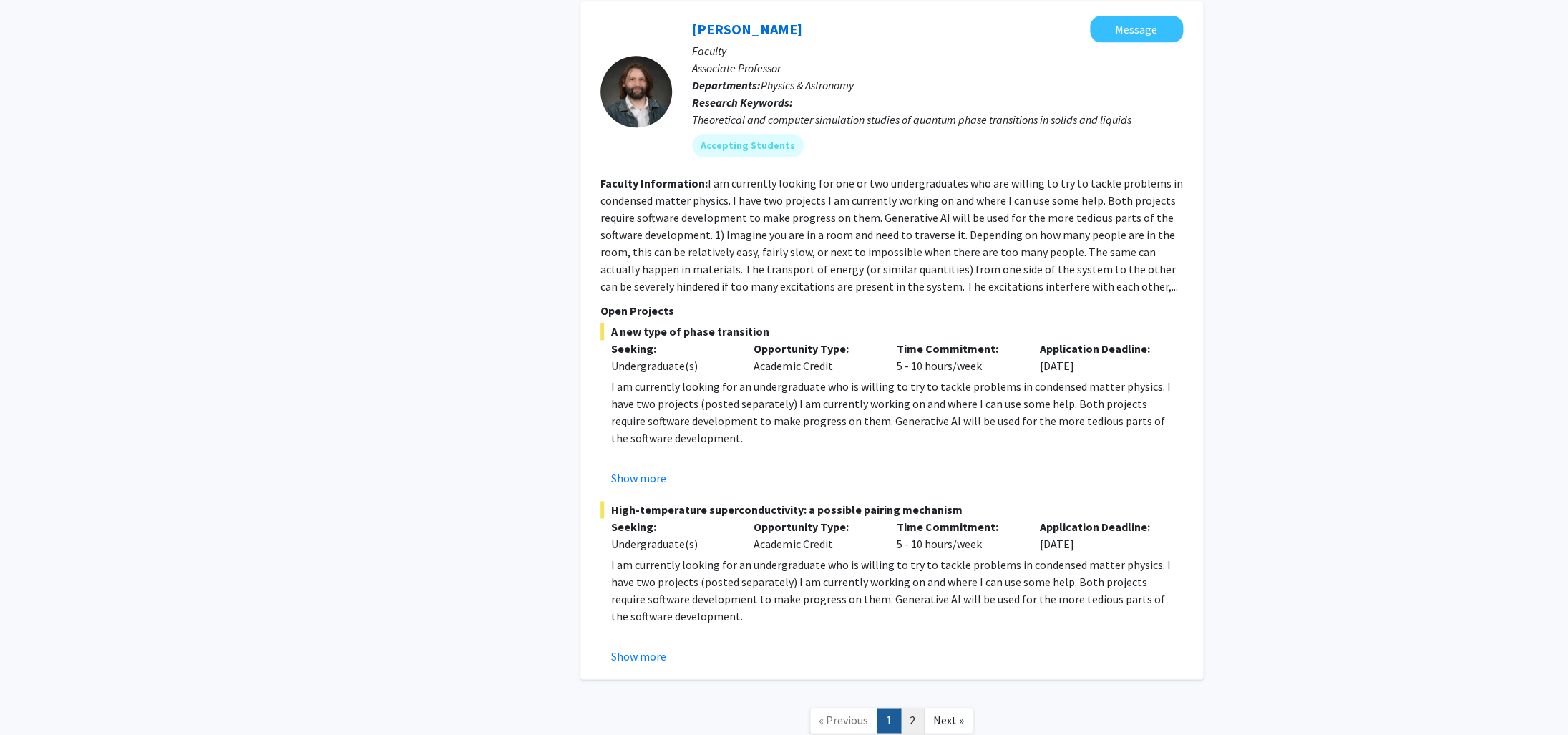
click at [779, 669] on link "2" at bounding box center [912, 720] width 24 height 25
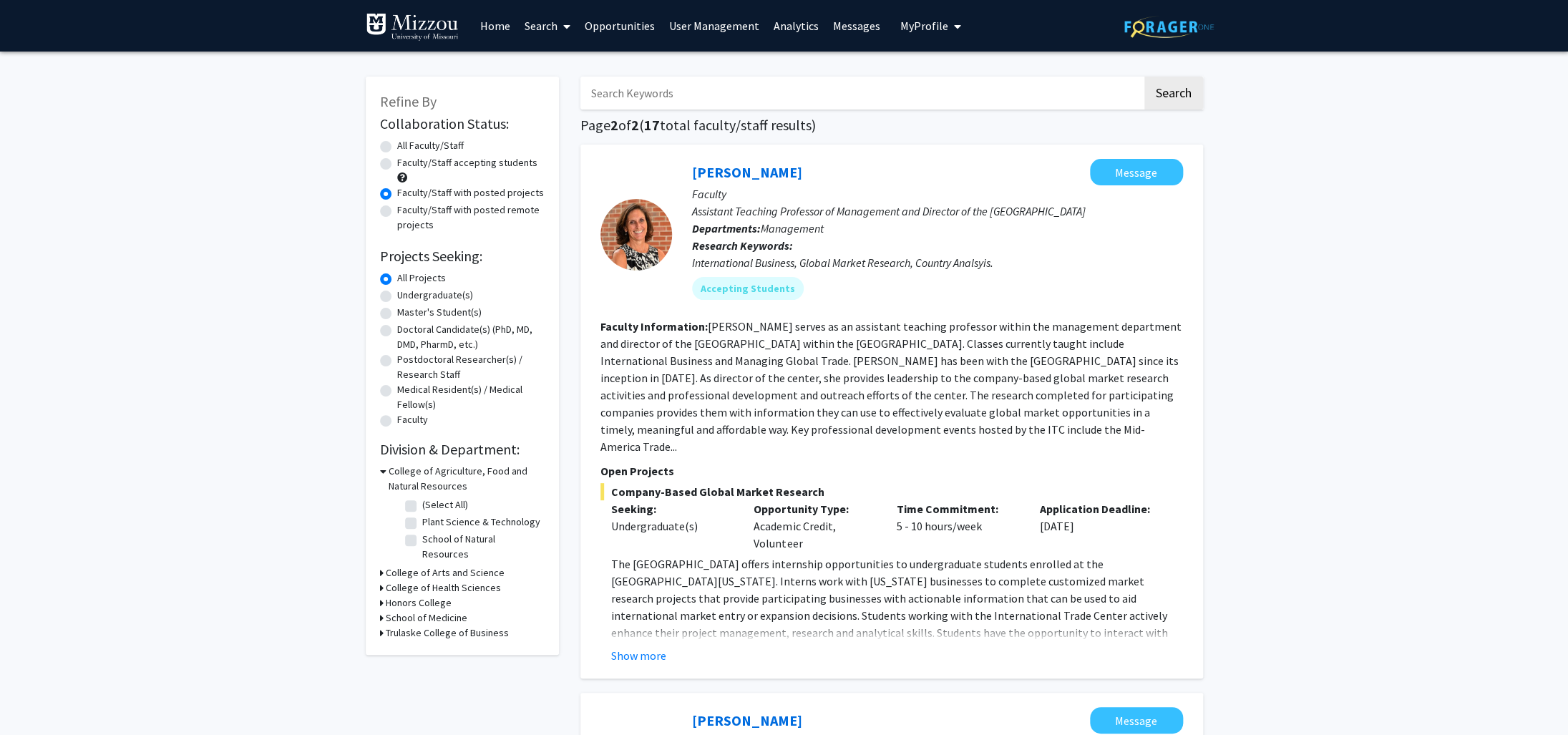
click at [495, 24] on link "Home" at bounding box center [496, 26] width 45 height 50
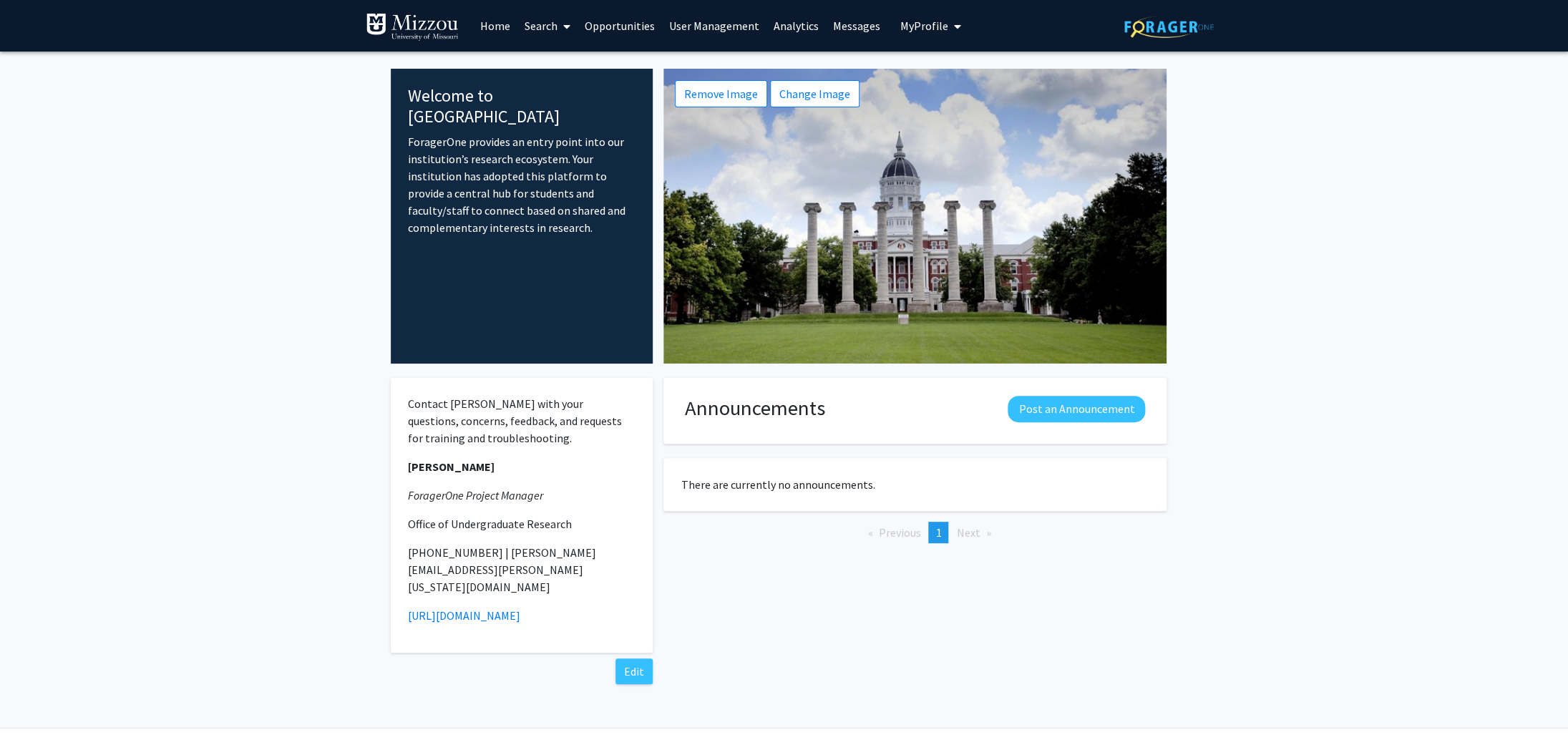
click at [779, 26] on link "Analytics" at bounding box center [796, 26] width 60 height 50
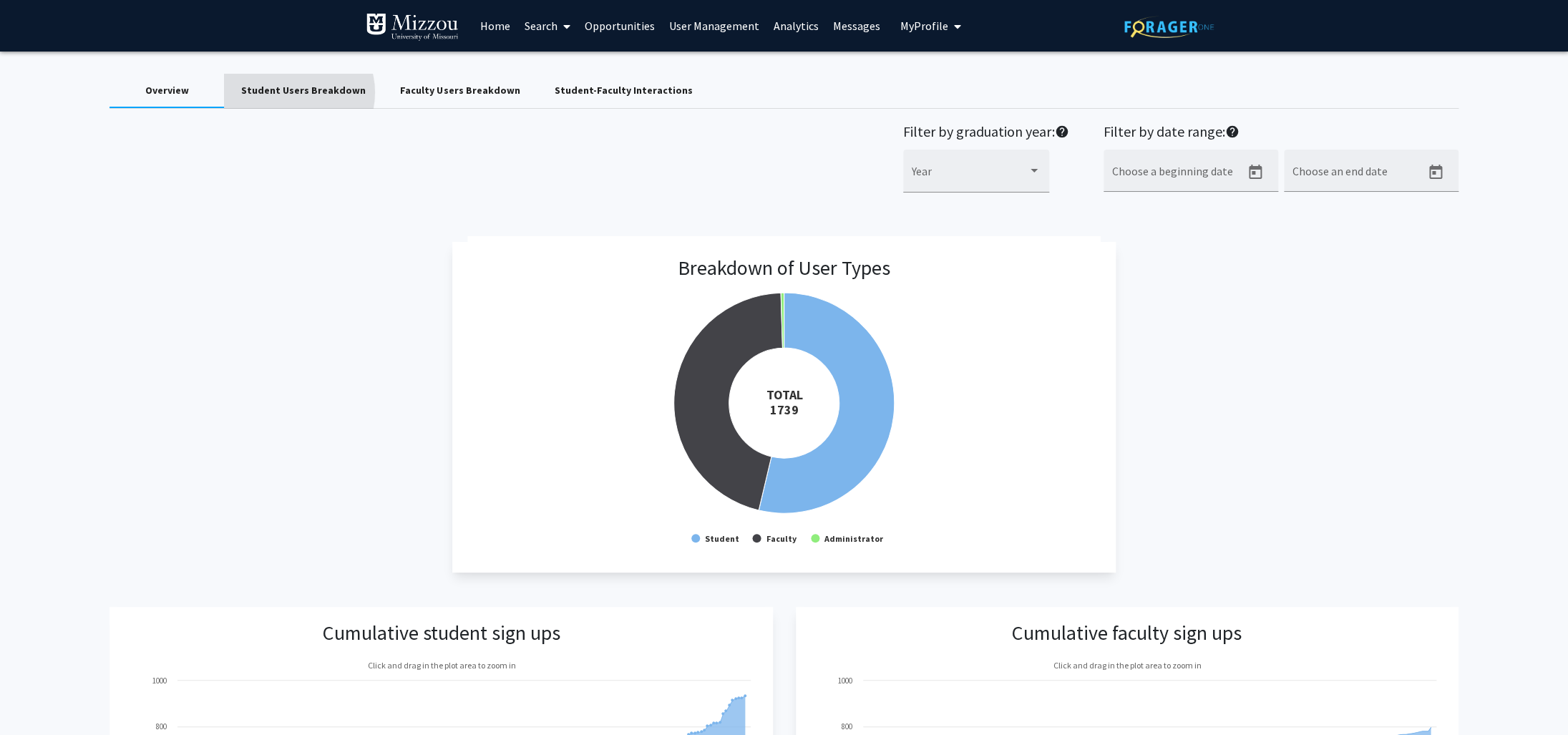
click at [293, 92] on div "Student Users Breakdown" at bounding box center [302, 91] width 124 height 15
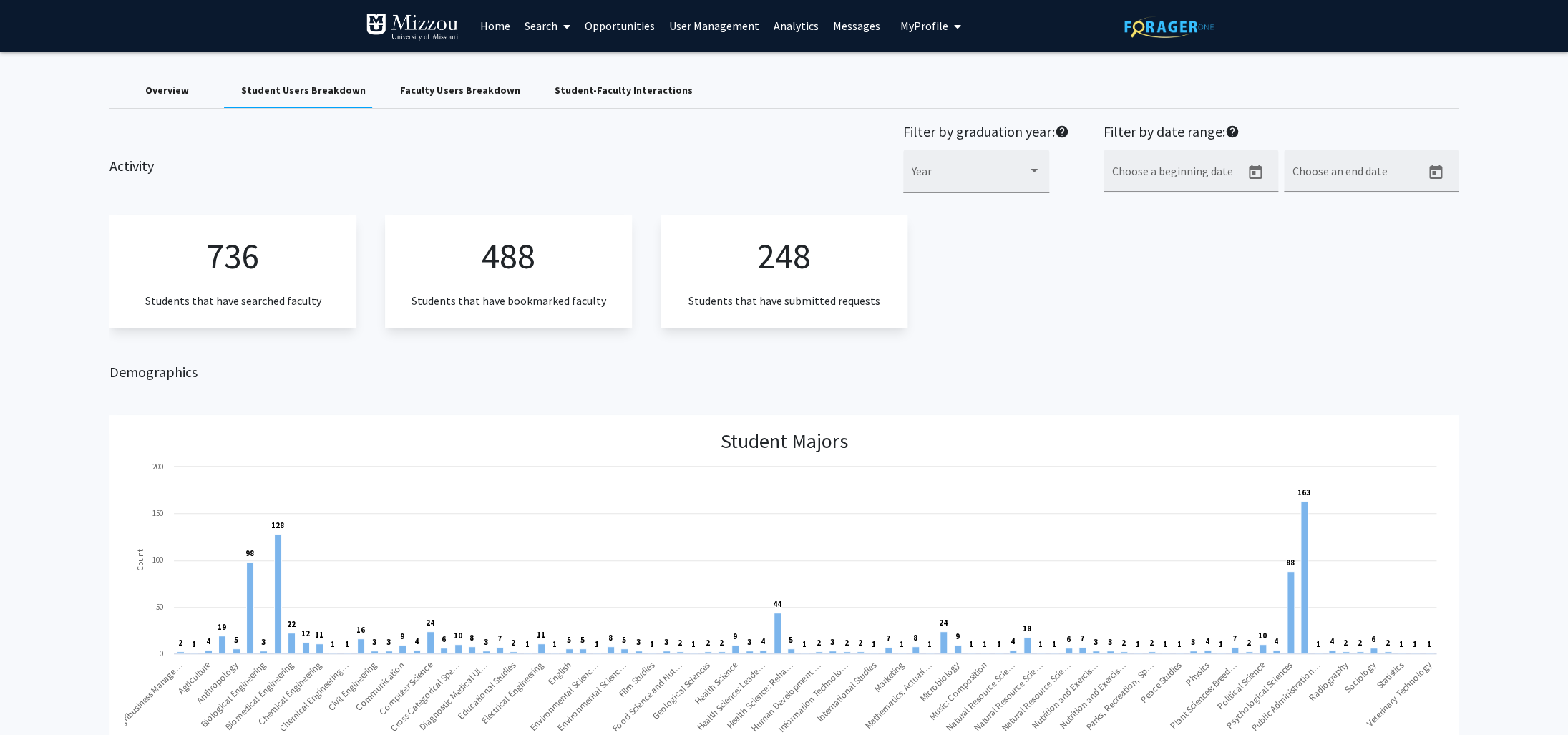
scroll to position [0, 1]
click at [174, 88] on div "Overview" at bounding box center [167, 91] width 44 height 15
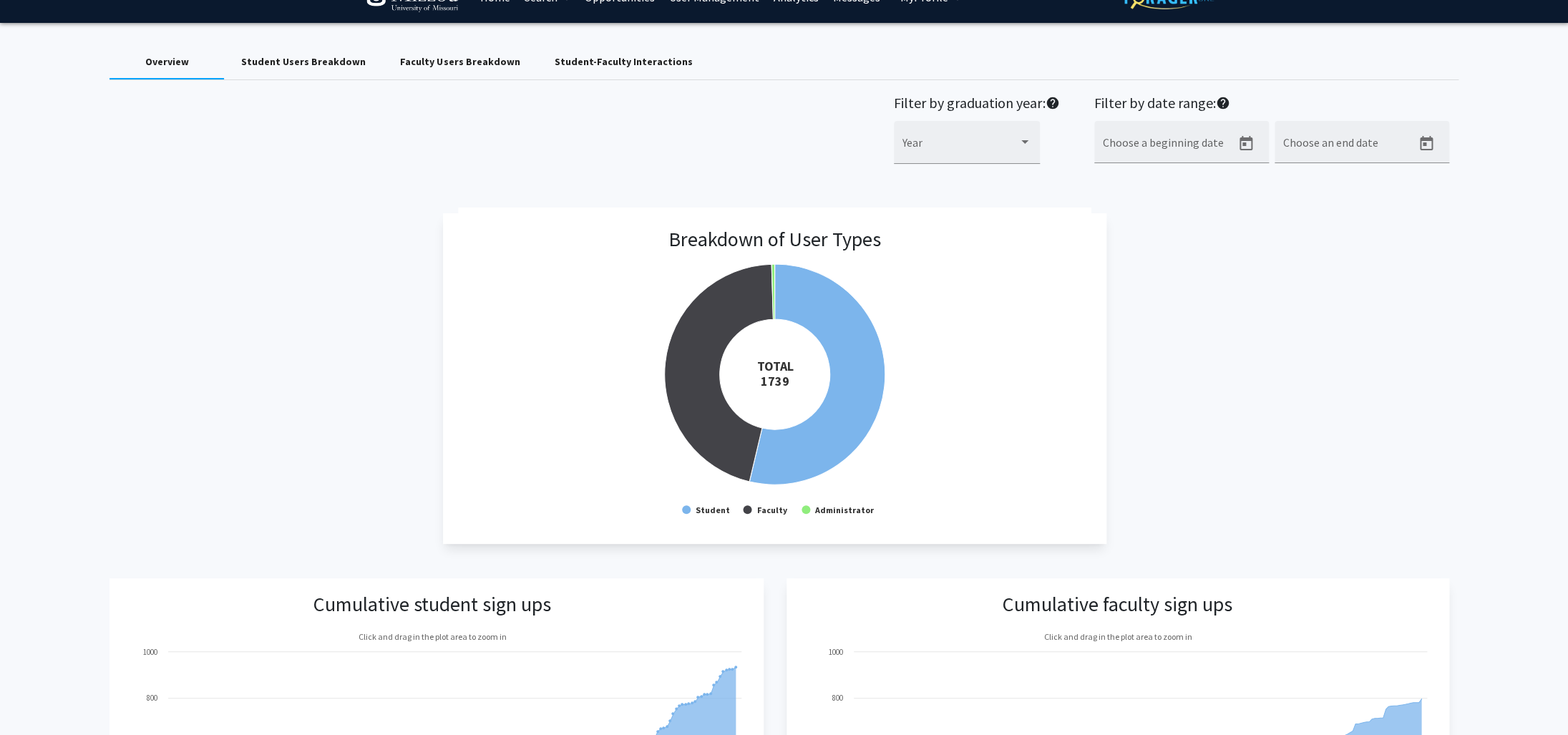
scroll to position [0, 0]
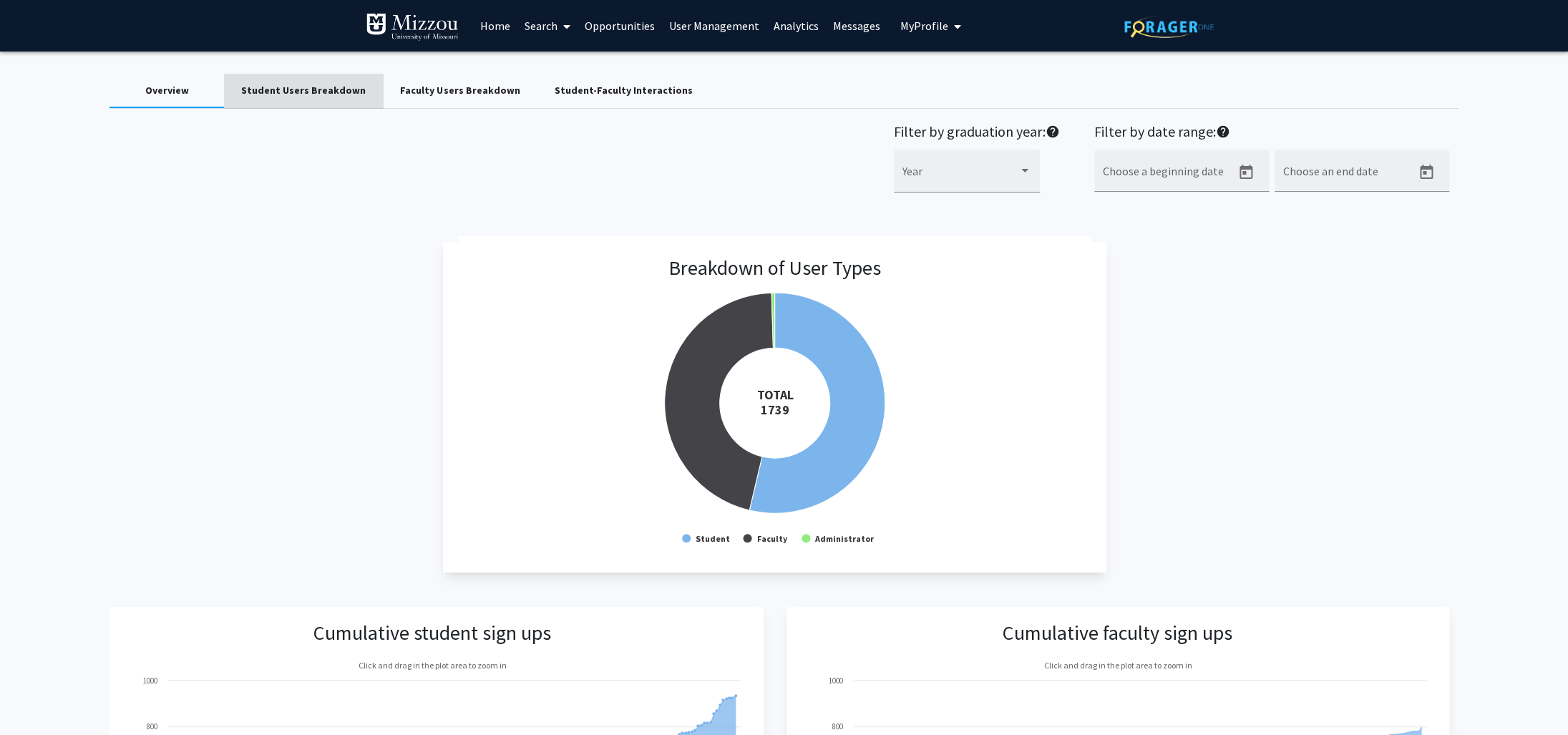
click at [333, 91] on div "Student Users Breakdown" at bounding box center [302, 91] width 124 height 15
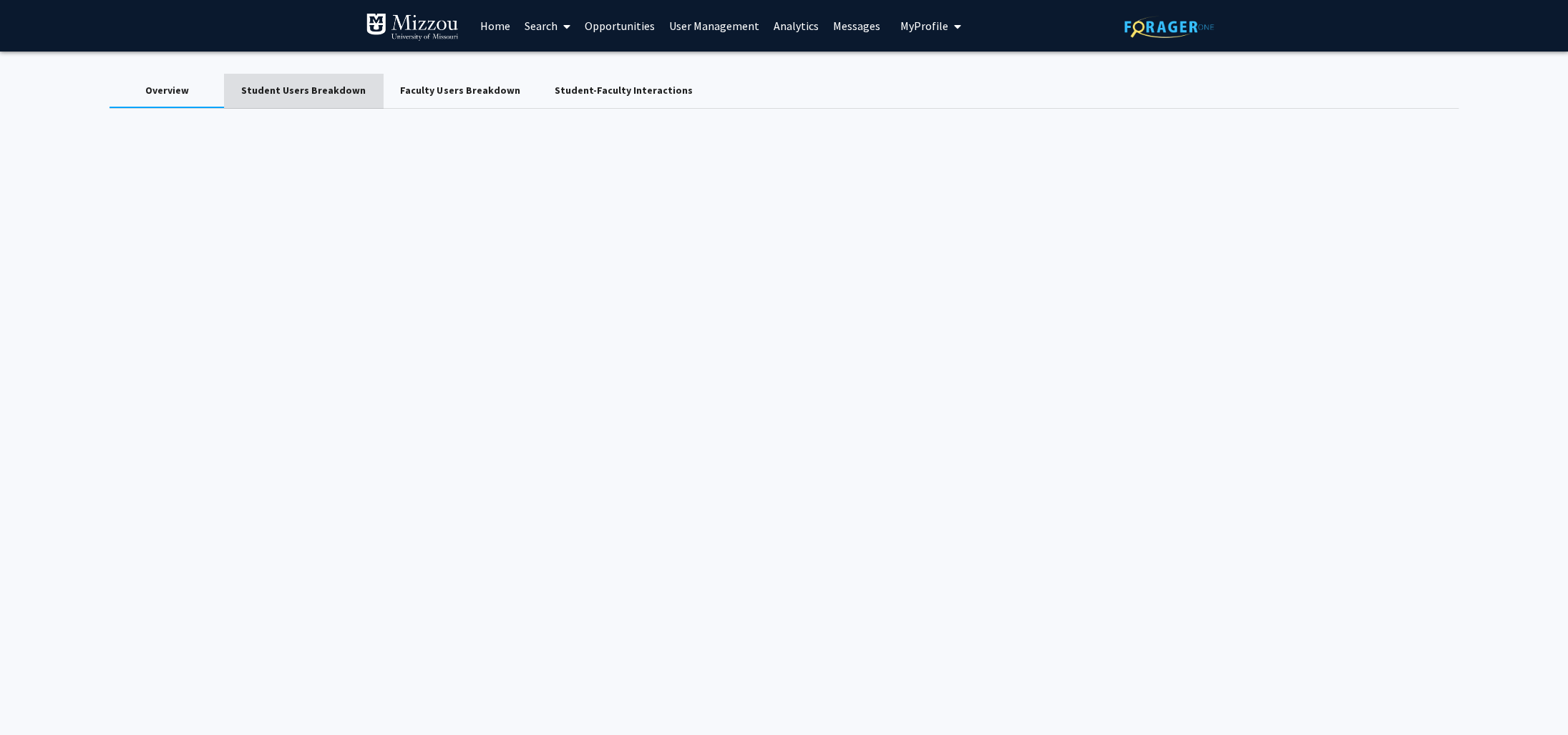
scroll to position [0, 9]
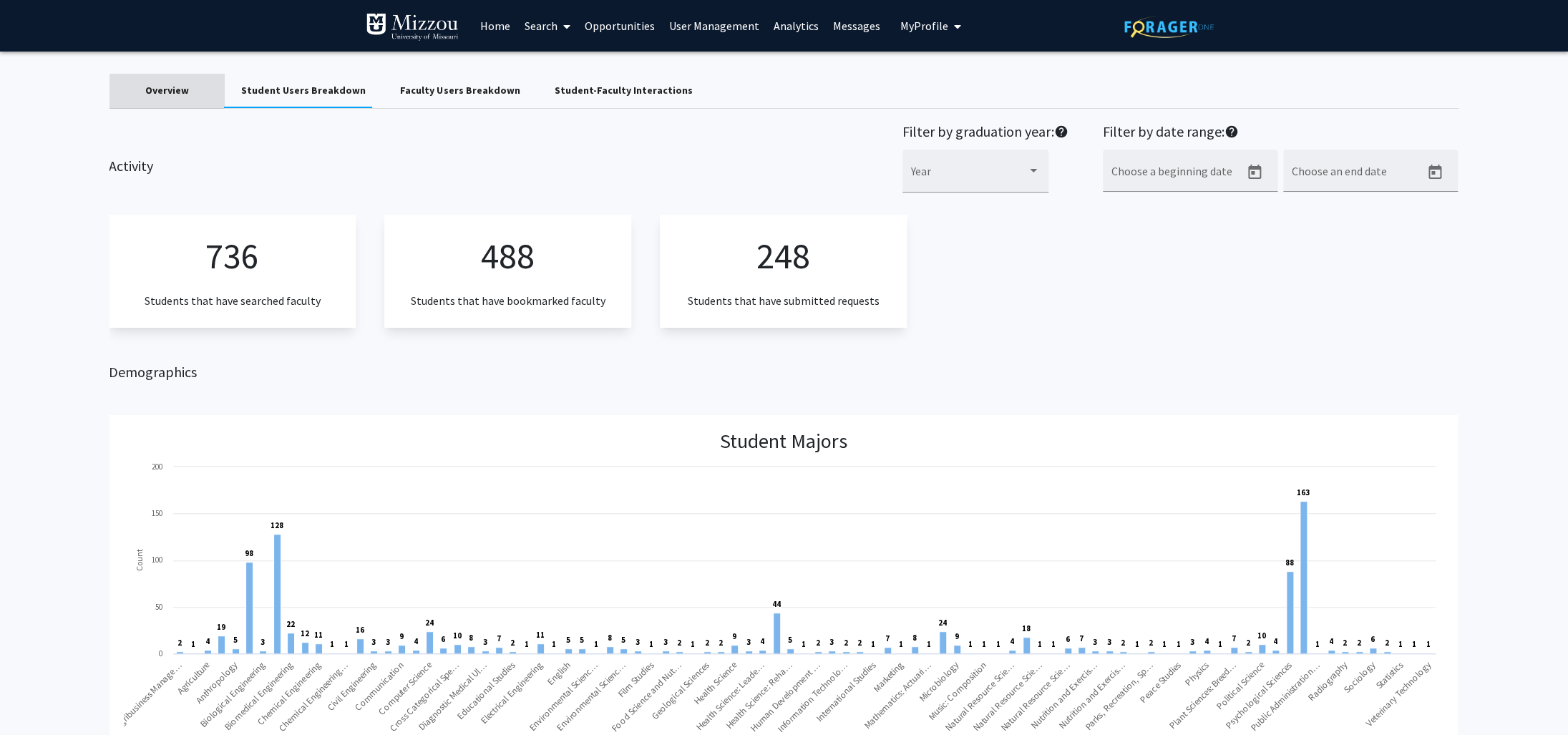
click at [161, 88] on div "Overview" at bounding box center [167, 91] width 44 height 15
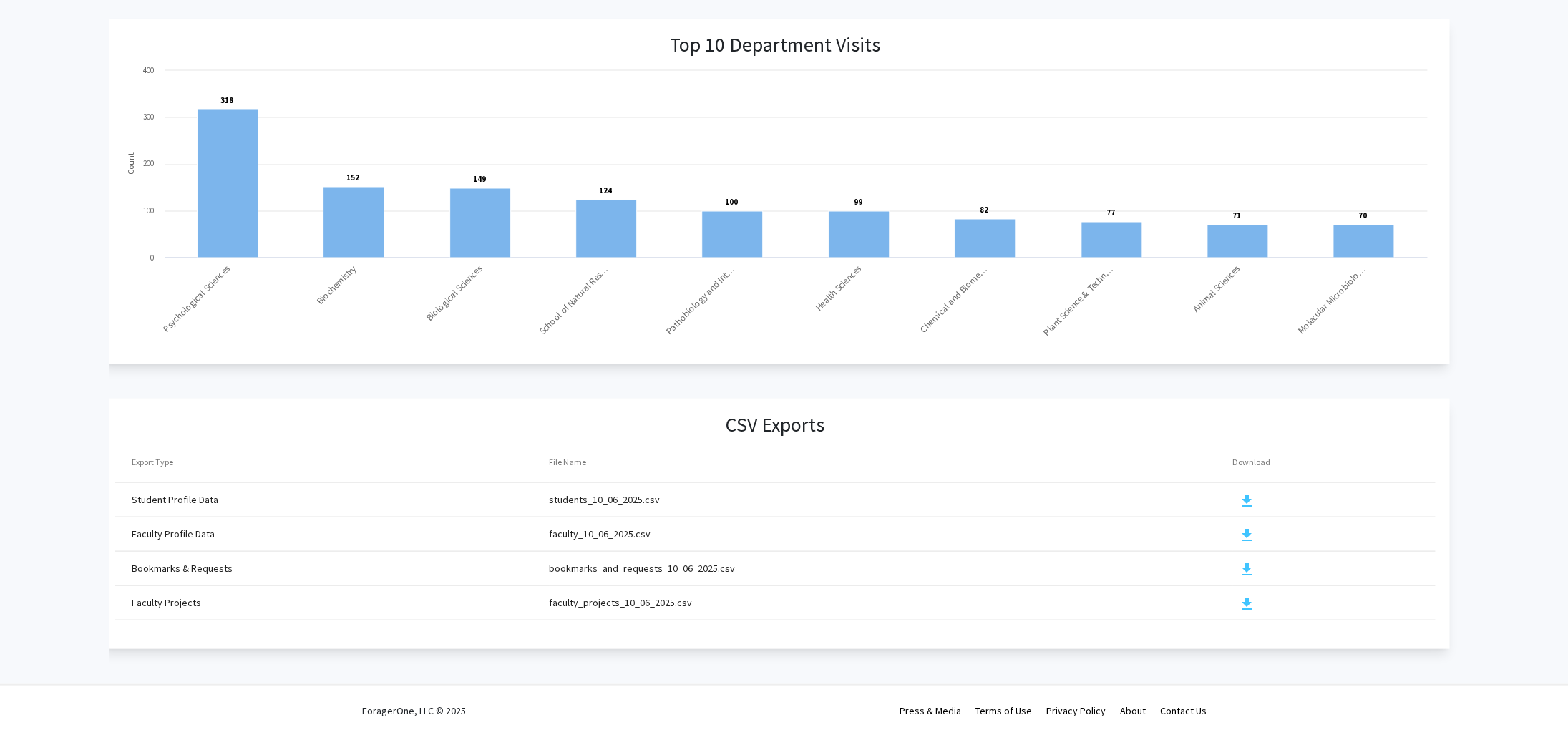
scroll to position [0, 0]
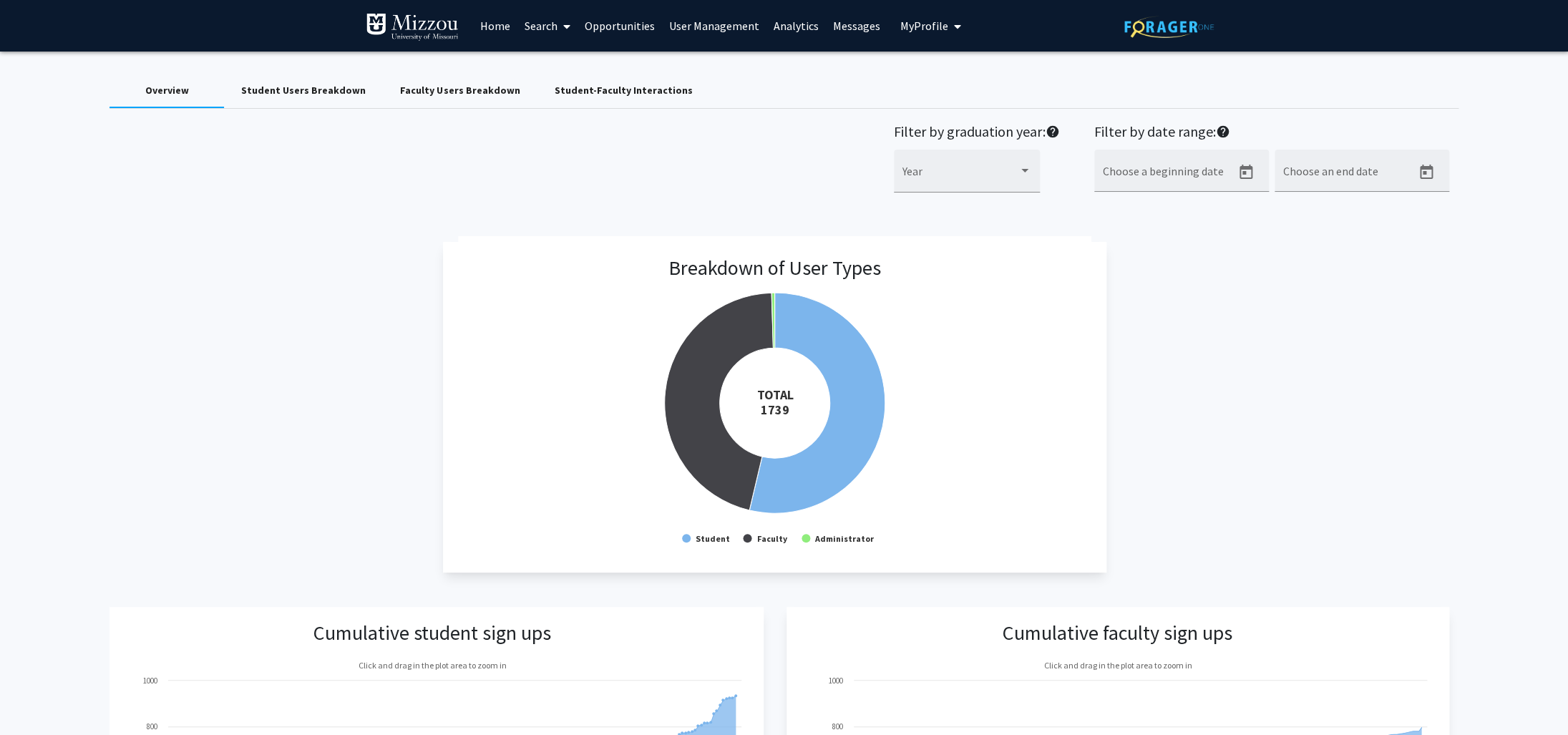
click at [286, 91] on div "Student Users Breakdown" at bounding box center [302, 91] width 124 height 15
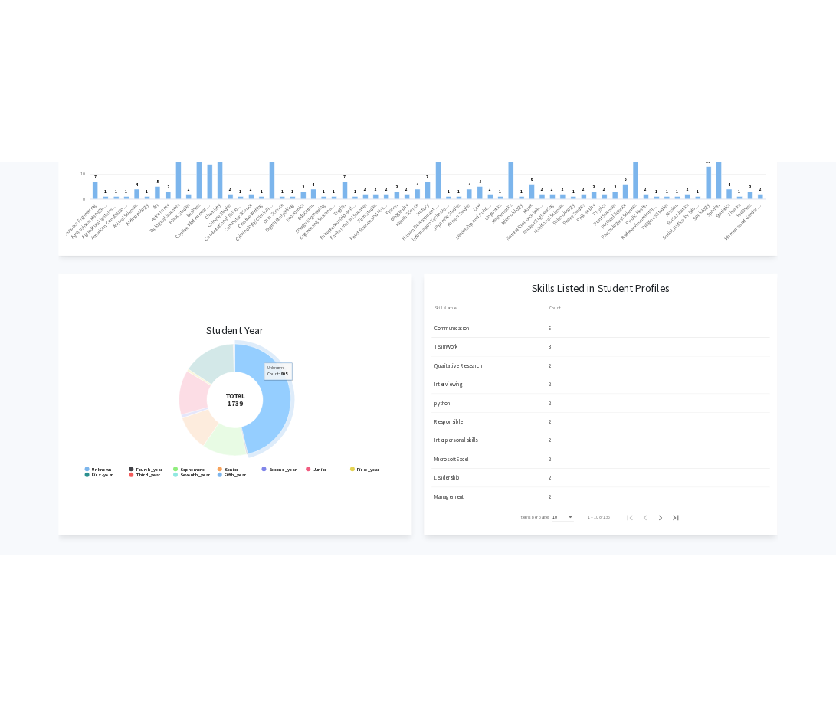
scroll to position [1039, 0]
